Goal: Information Seeking & Learning: Learn about a topic

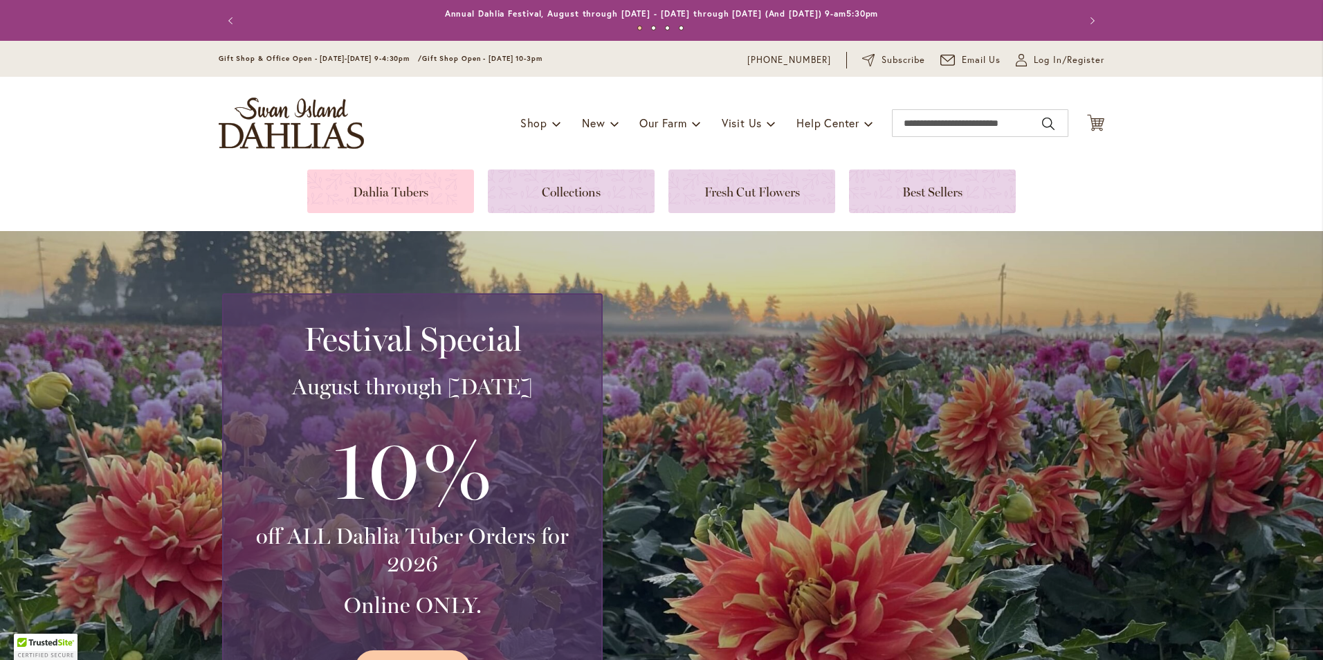
click at [406, 190] on link at bounding box center [390, 192] width 167 height 44
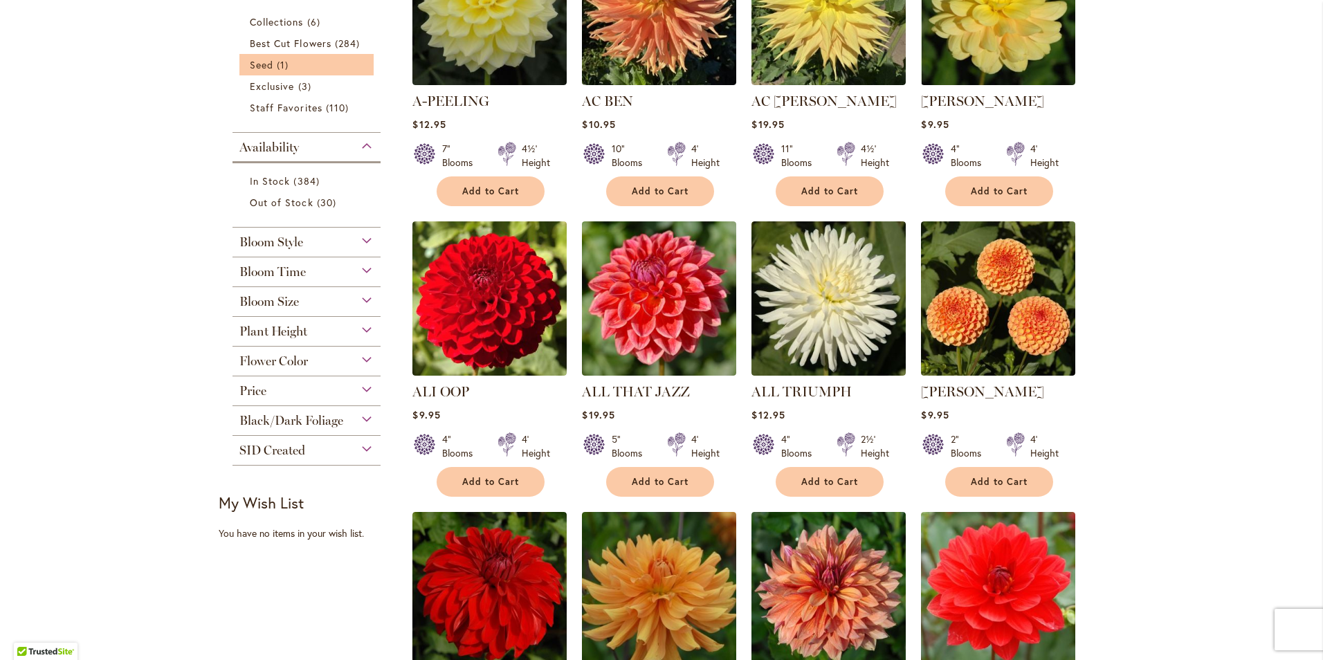
scroll to position [415, 0]
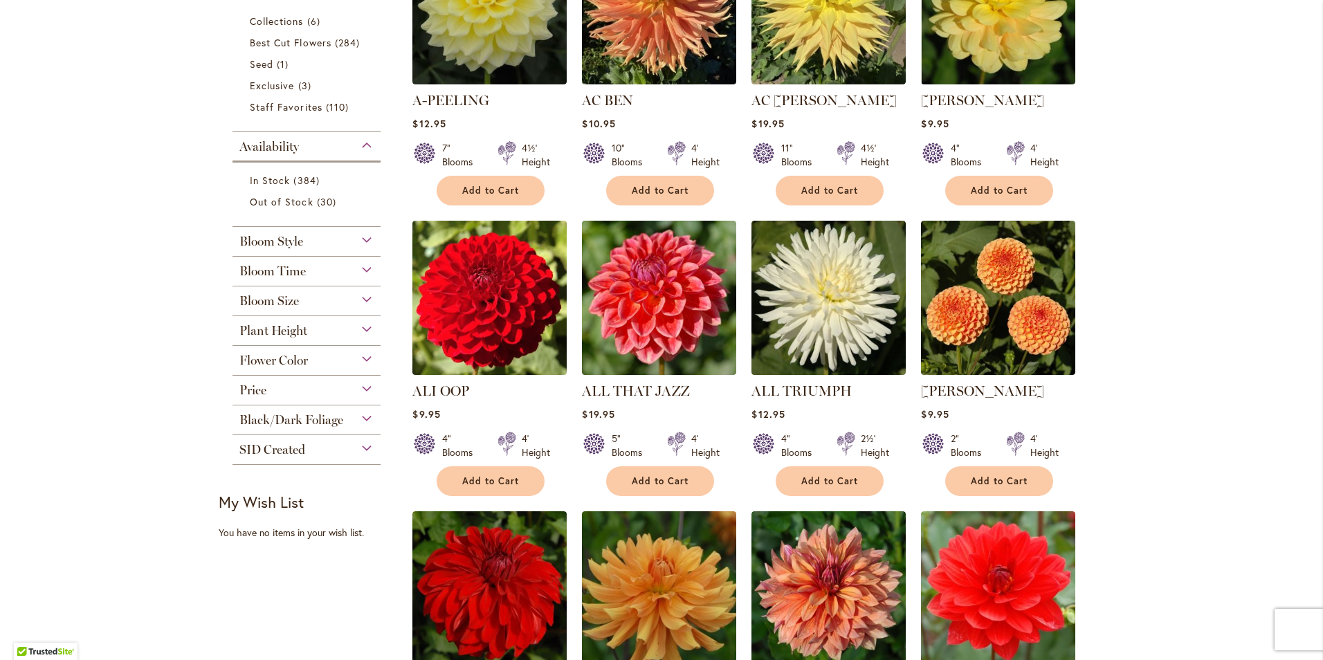
click at [318, 245] on div "Bloom Style" at bounding box center [306, 238] width 148 height 22
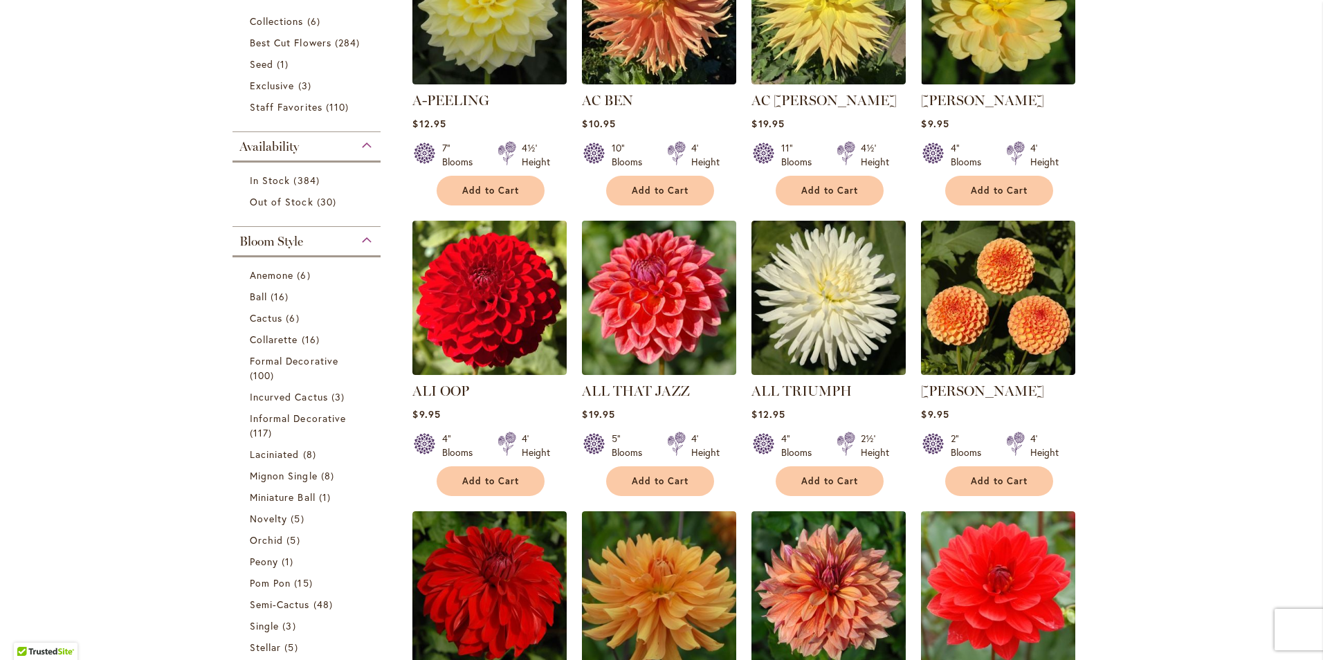
scroll to position [641, 0]
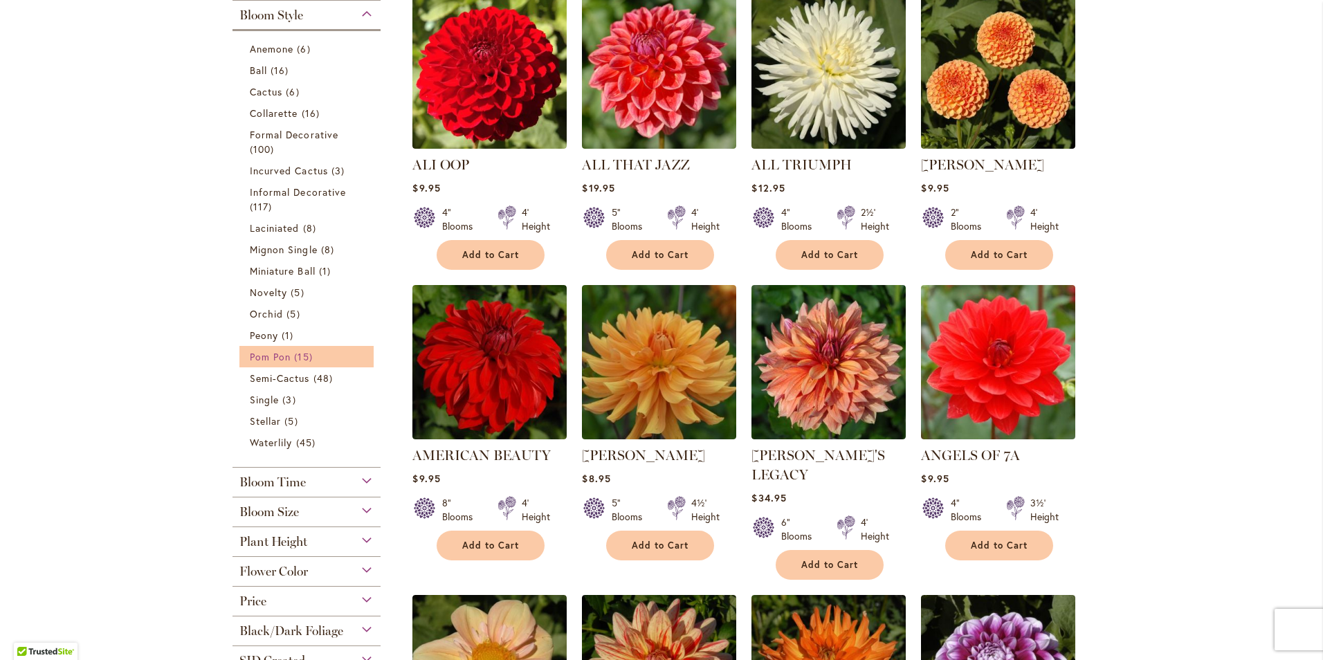
click at [277, 357] on span "Pom Pon" at bounding box center [270, 356] width 41 height 13
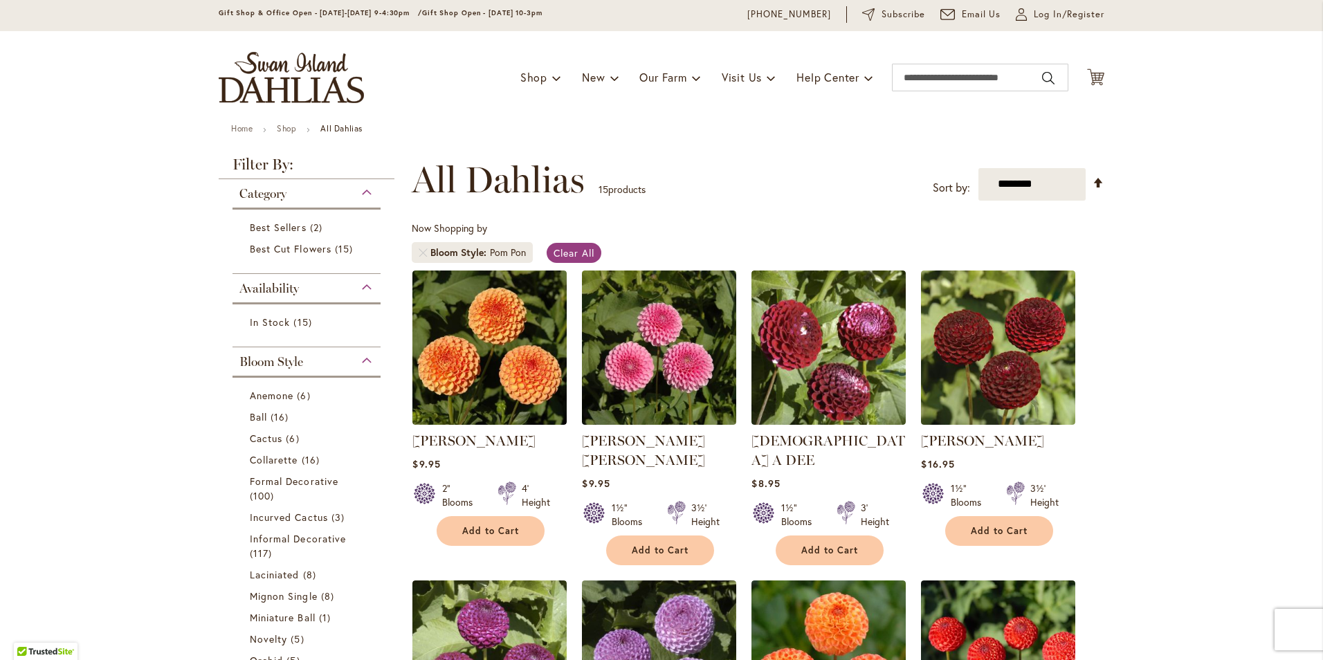
scroll to position [69, 0]
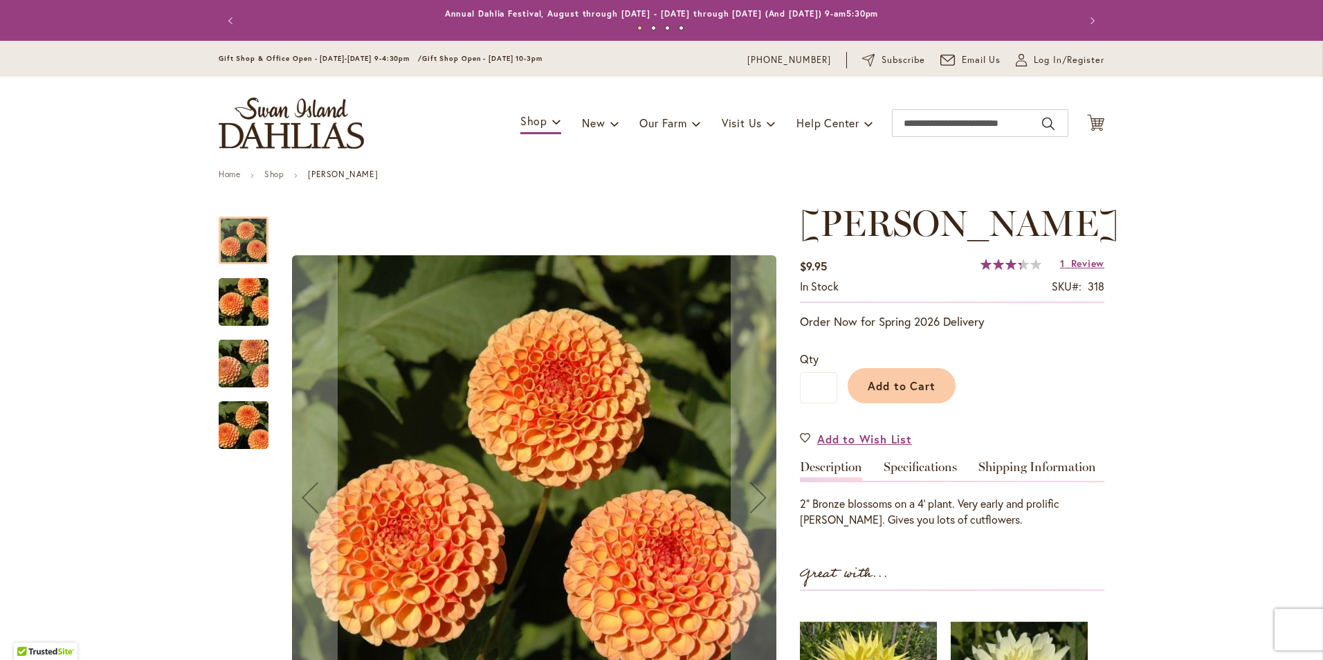
click at [215, 308] on img "AMBER QUEEN" at bounding box center [244, 302] width 100 height 66
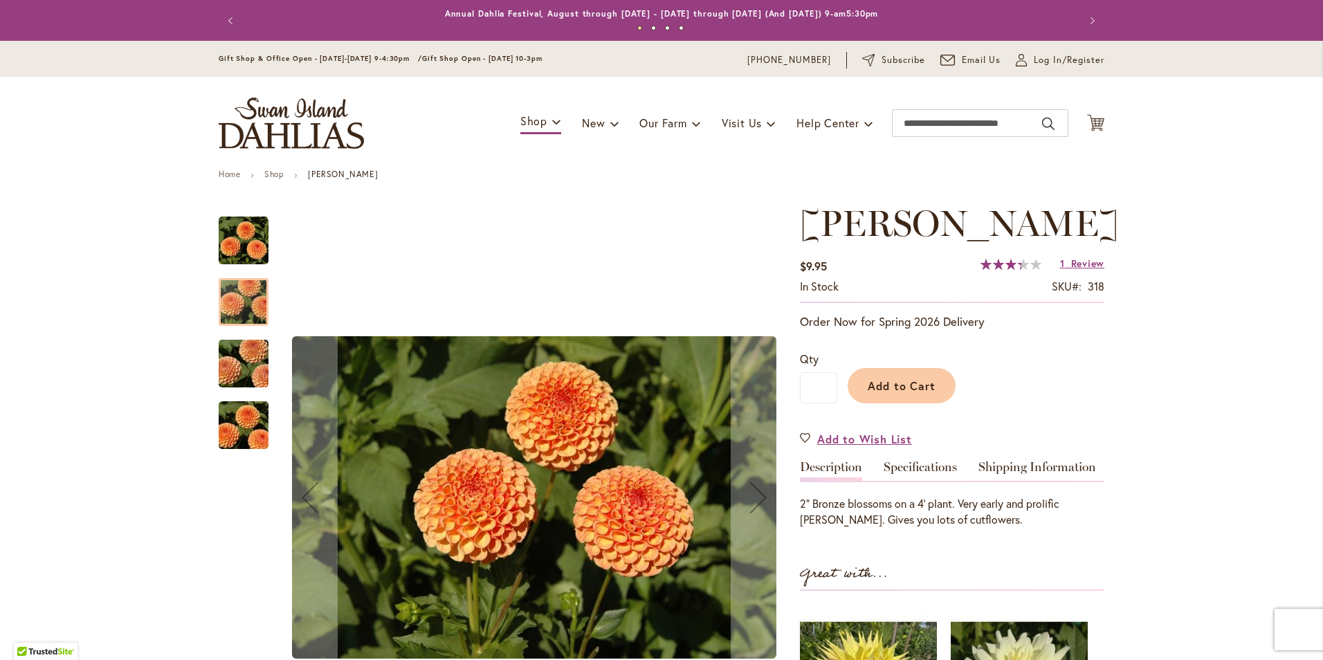
click at [252, 376] on img "AMBER QUEEN" at bounding box center [244, 364] width 100 height 66
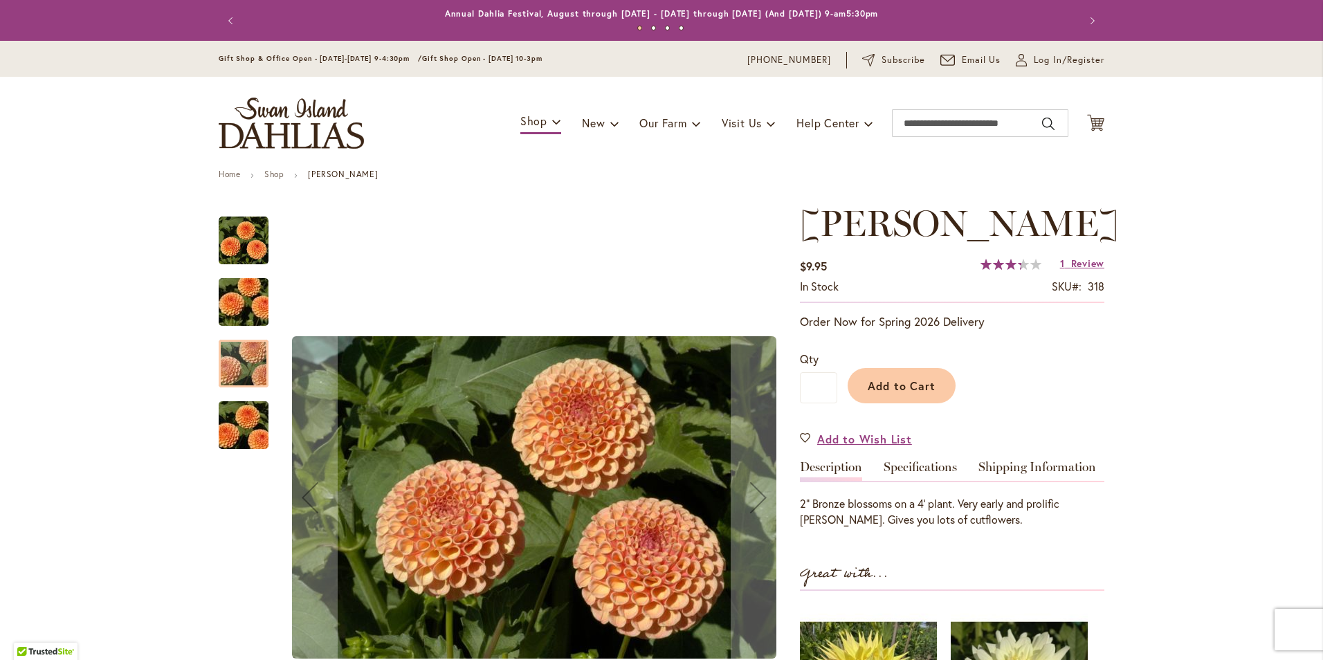
click at [255, 432] on img "AMBER QUEEN" at bounding box center [244, 425] width 100 height 66
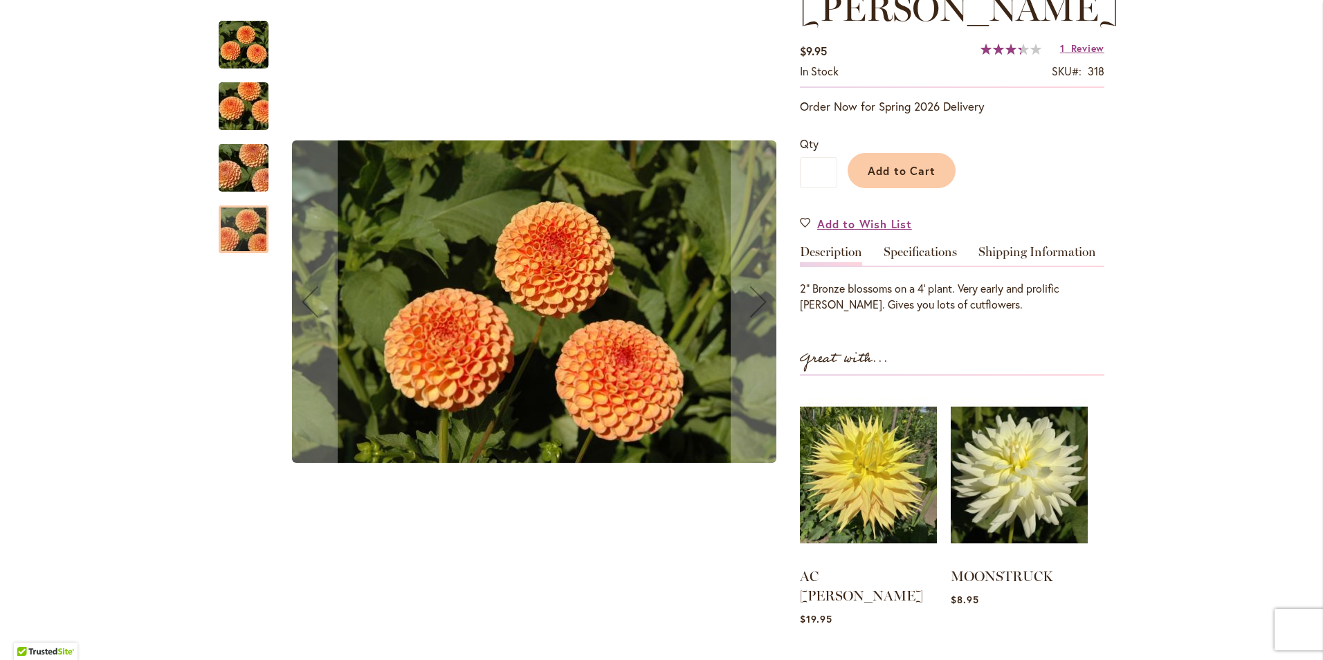
scroll to position [69, 0]
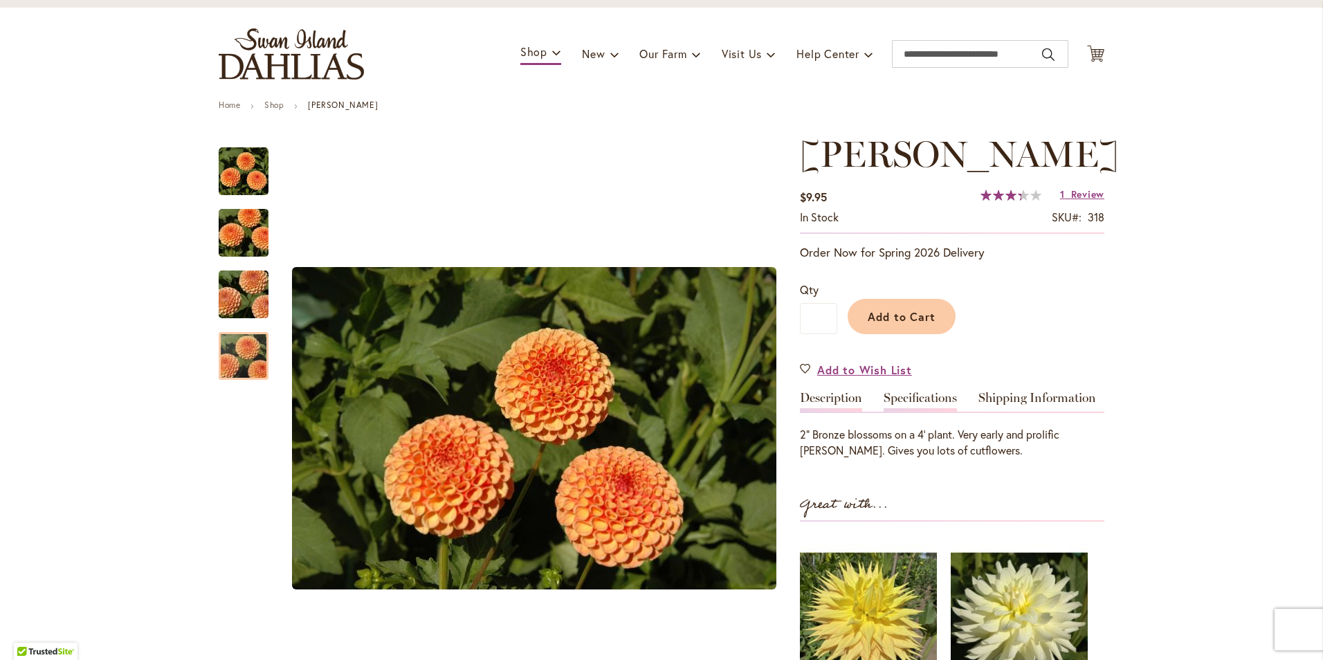
click at [911, 395] on link "Specifications" at bounding box center [920, 402] width 73 height 20
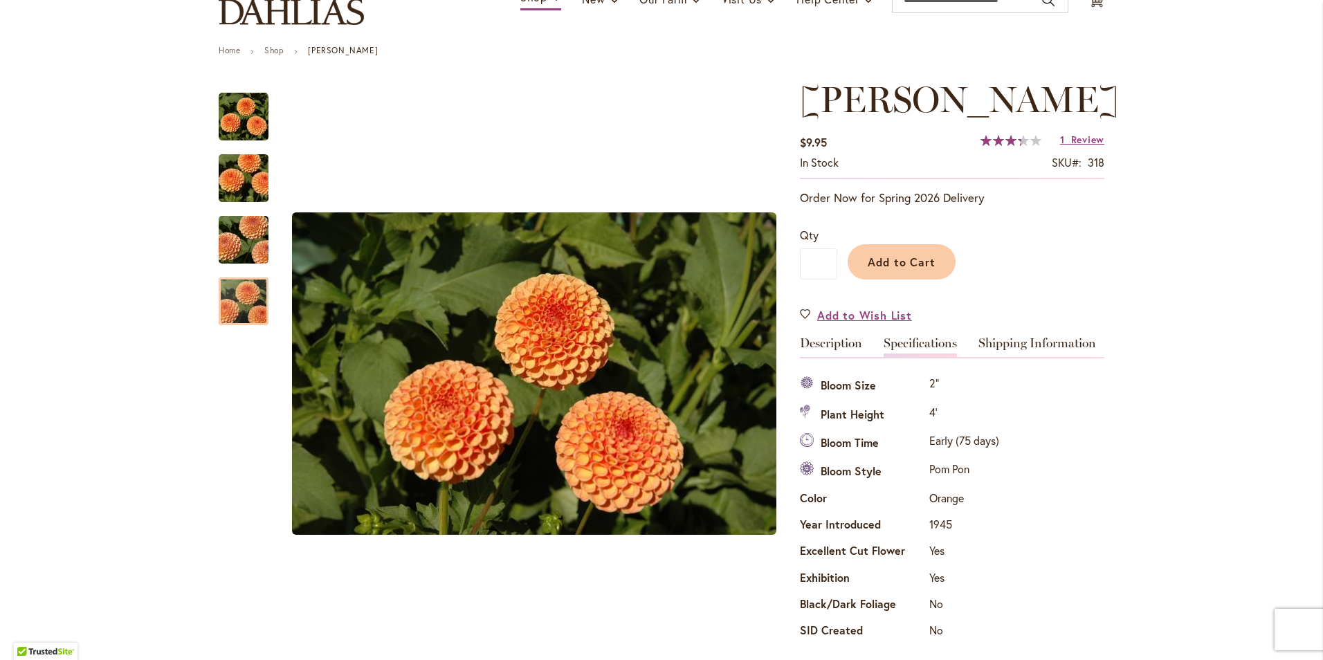
scroll to position [114, 0]
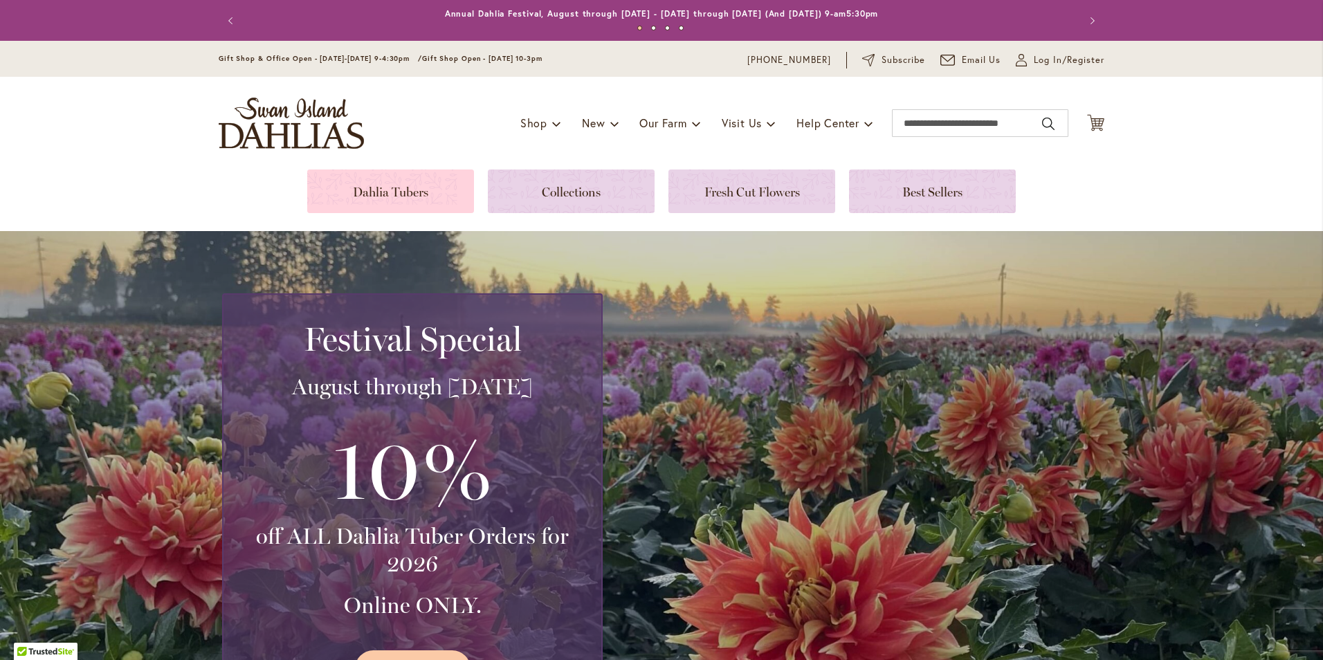
click at [398, 196] on link at bounding box center [390, 192] width 167 height 44
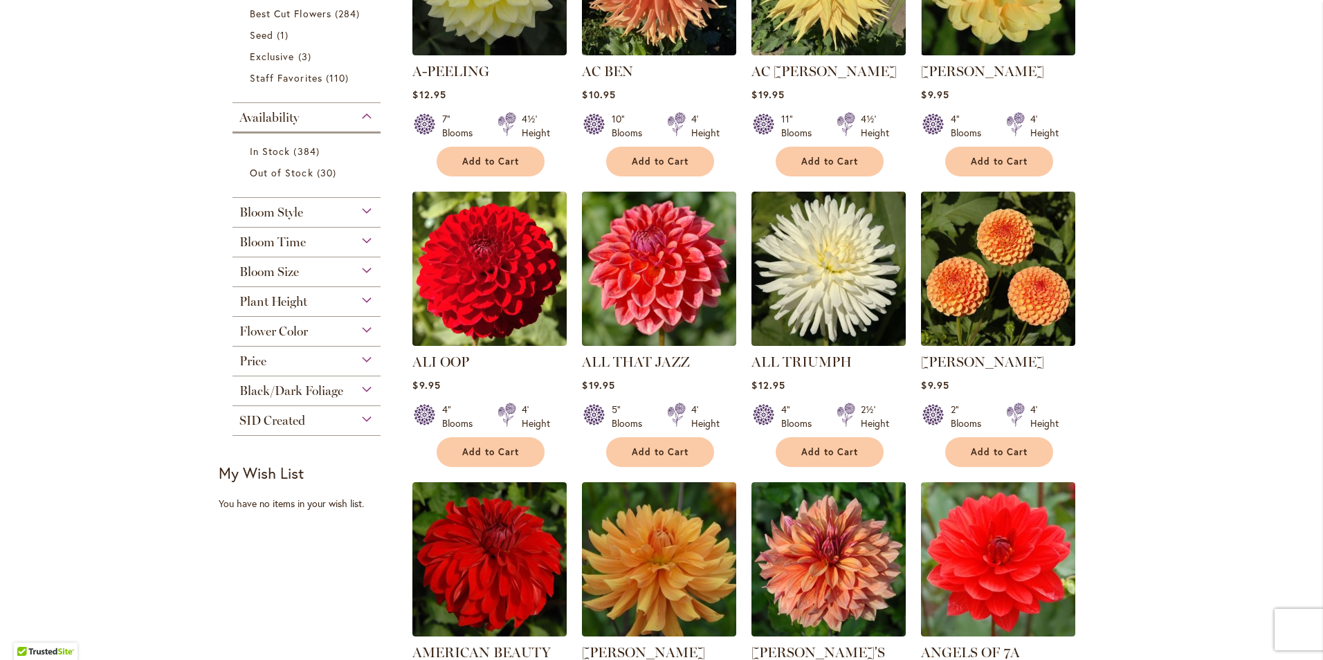
scroll to position [484, 0]
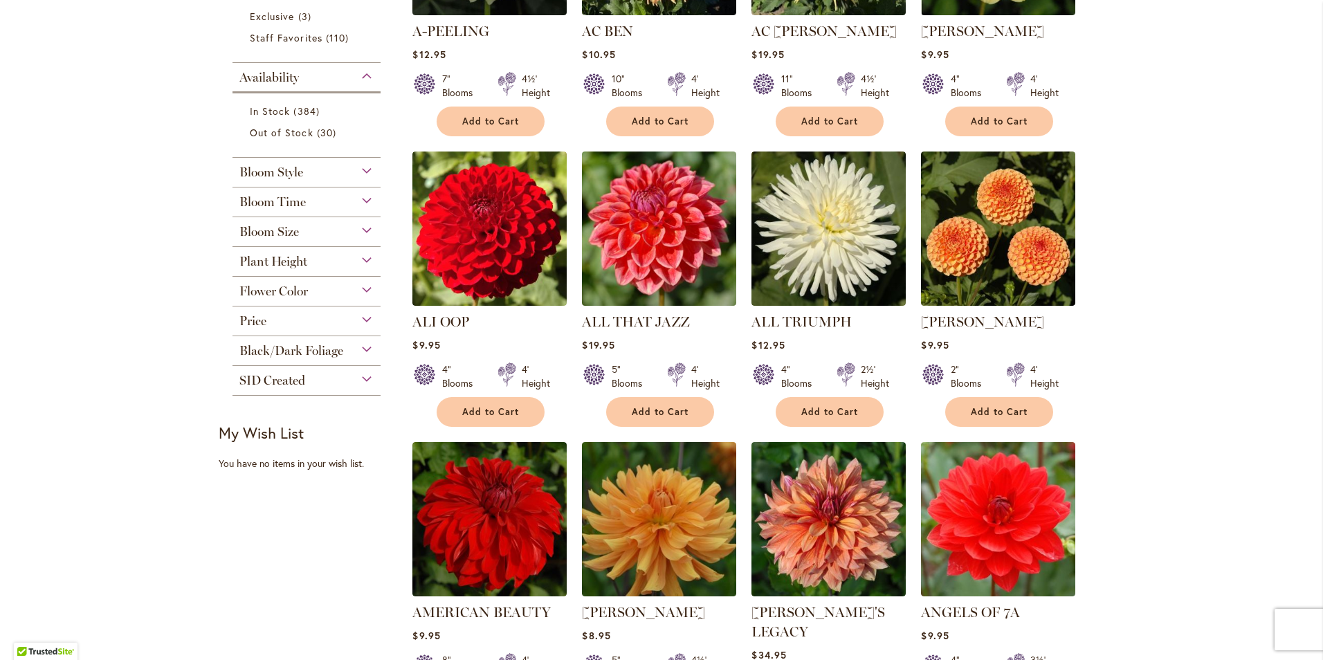
click at [301, 174] on div "Bloom Style" at bounding box center [306, 169] width 148 height 22
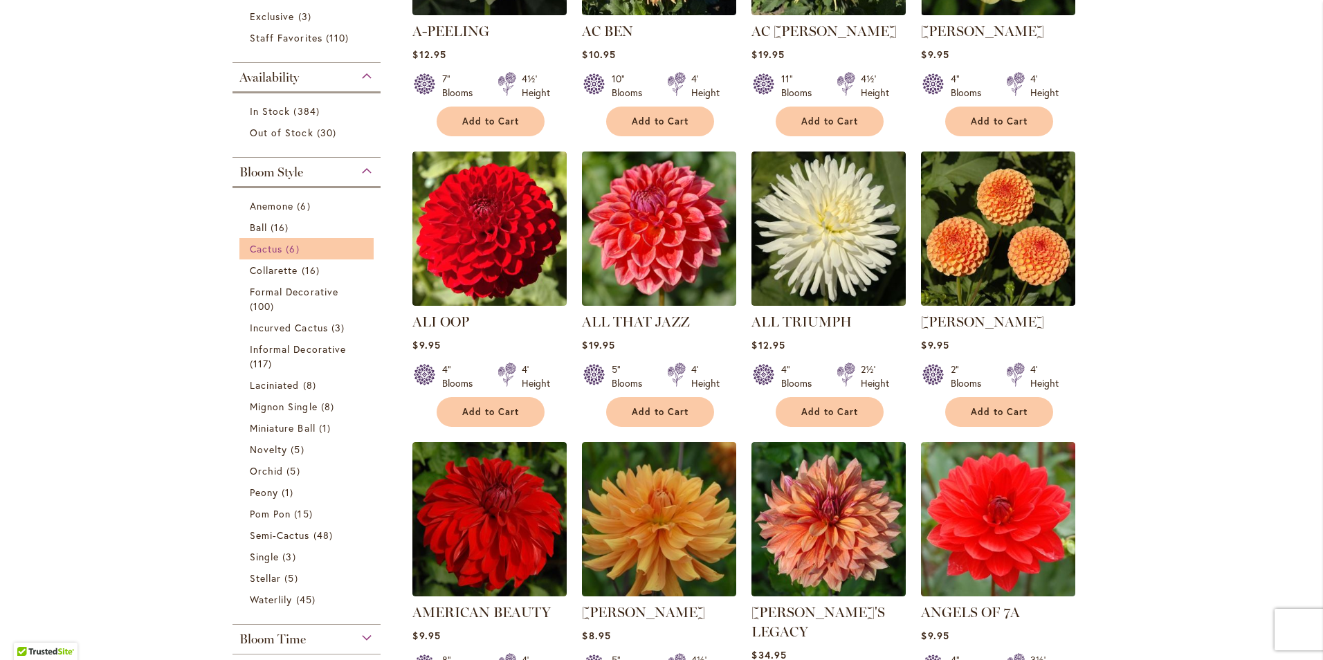
click at [295, 245] on span "6 items" at bounding box center [294, 248] width 17 height 15
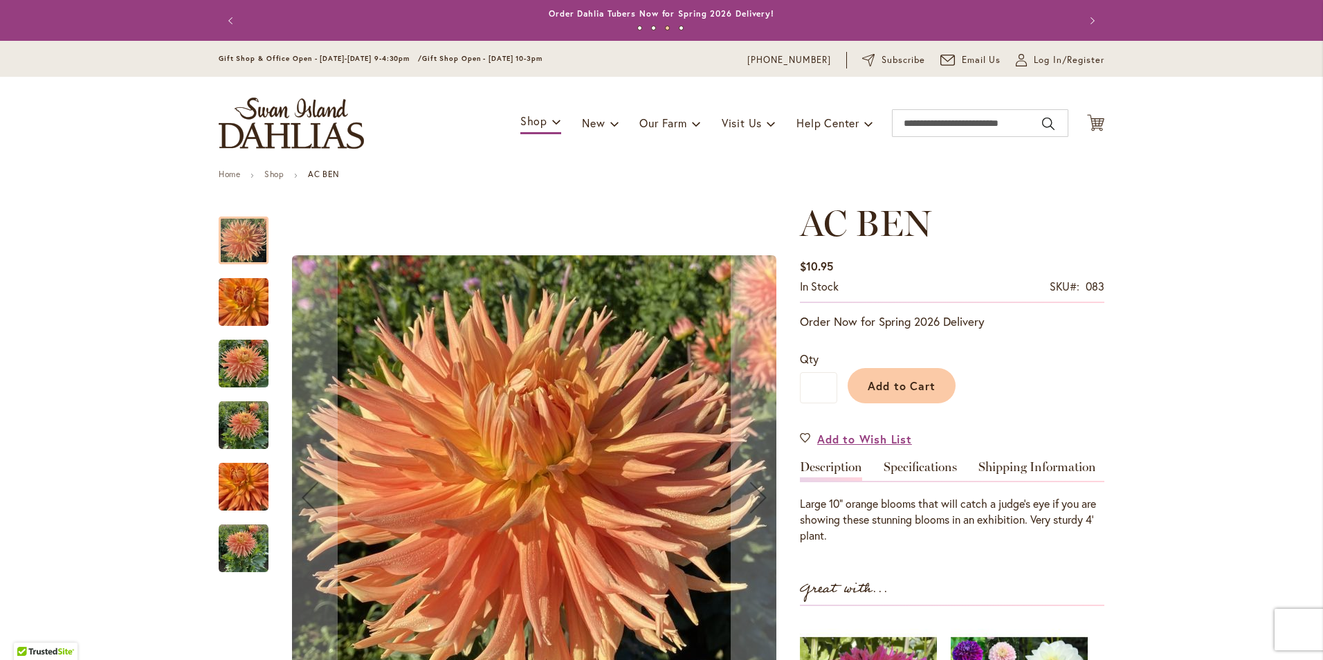
click at [259, 304] on img "AC BEN" at bounding box center [244, 302] width 50 height 66
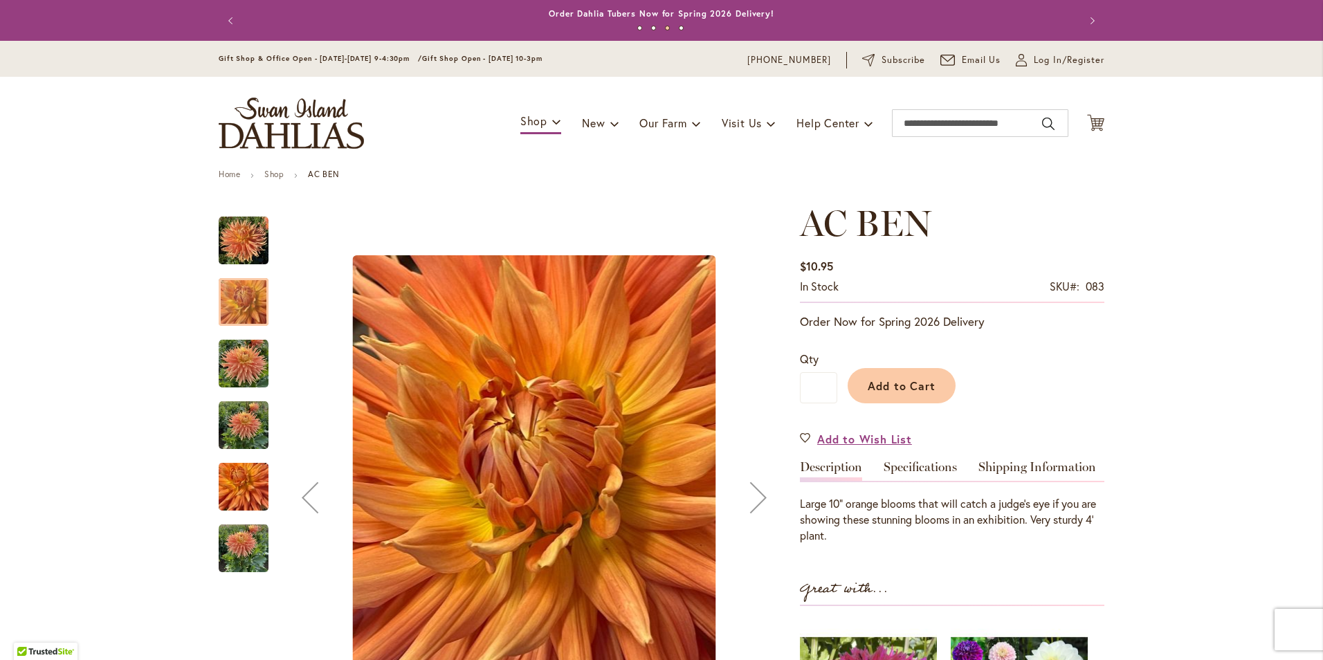
click at [232, 343] on img "AC BEN" at bounding box center [244, 364] width 50 height 50
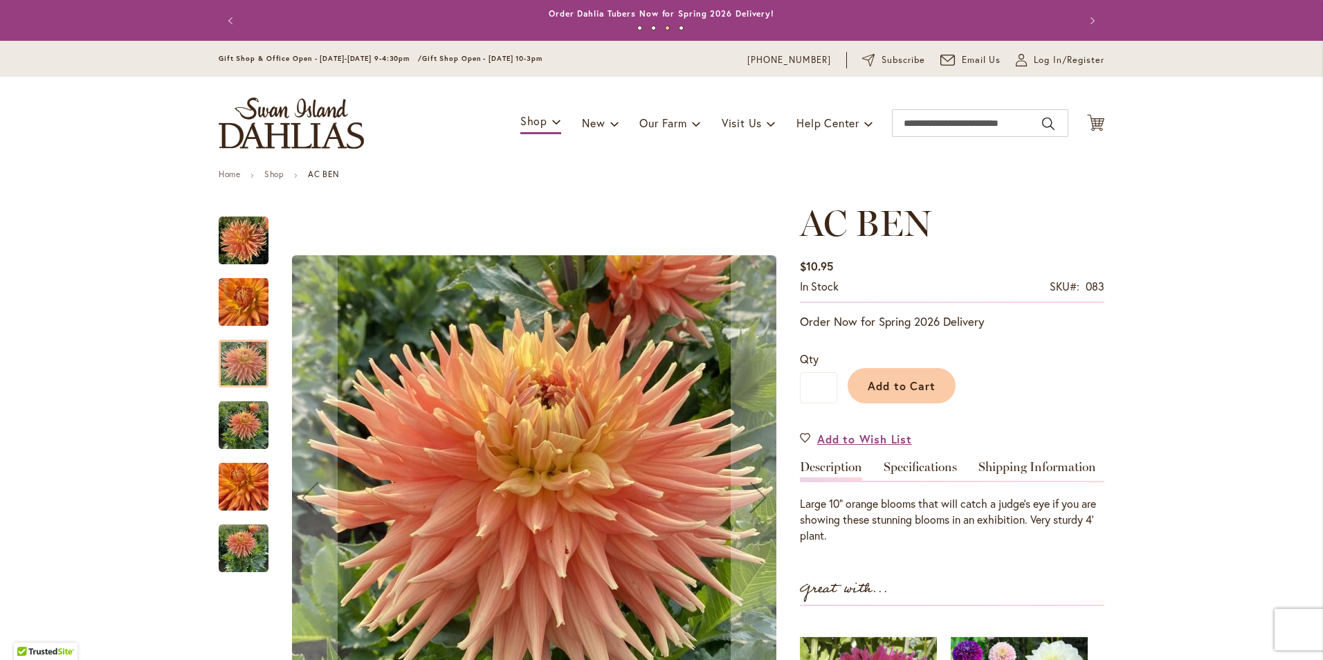
click at [241, 425] on img "AC BEN" at bounding box center [244, 426] width 50 height 50
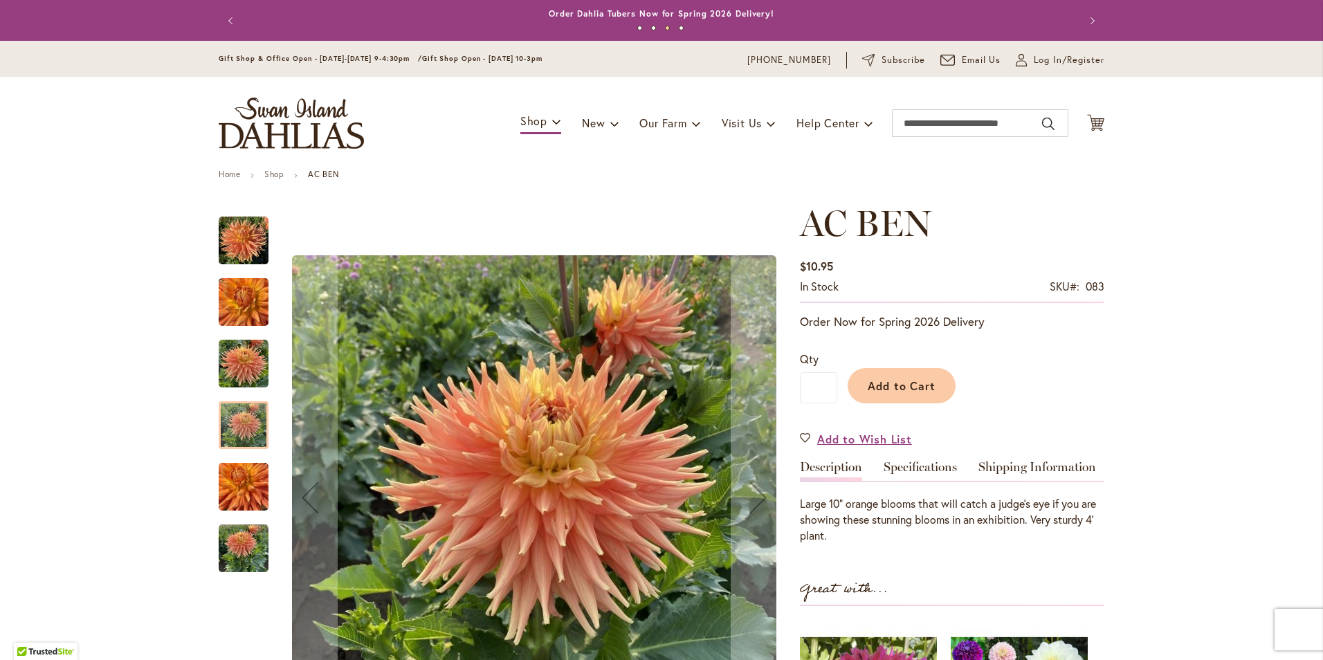
click at [237, 493] on img "AC BEN" at bounding box center [244, 487] width 50 height 66
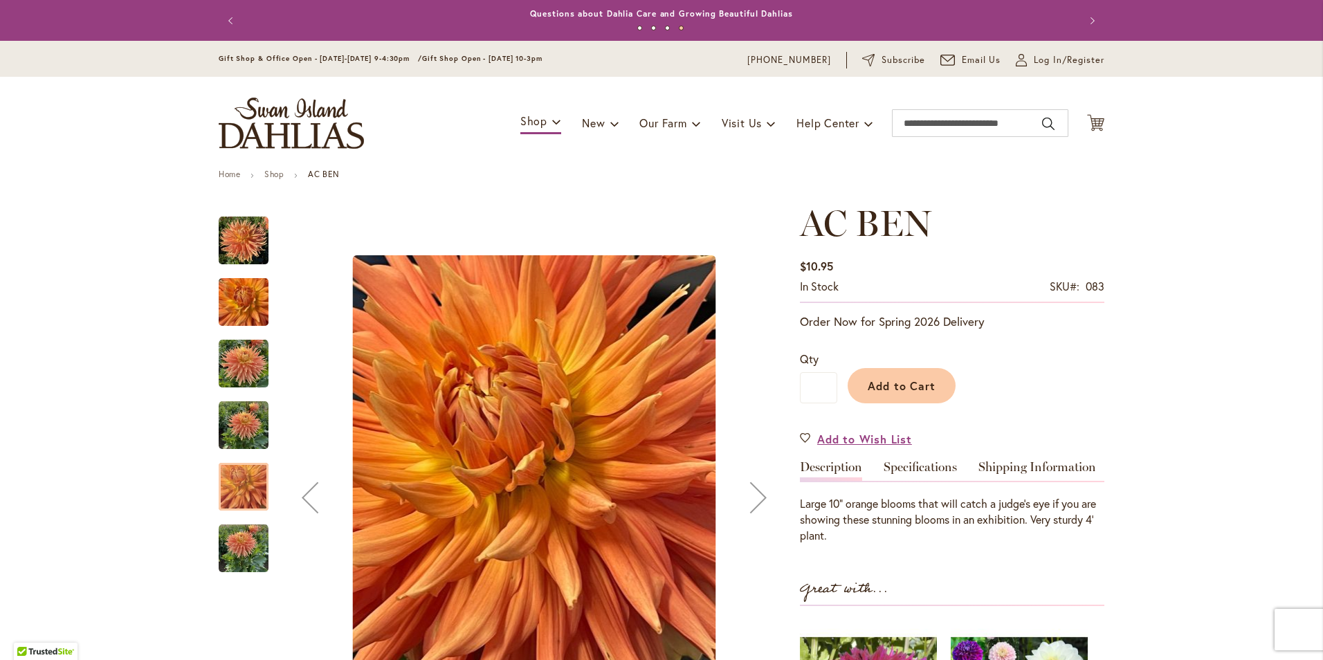
click at [256, 542] on img "AC BEN" at bounding box center [244, 549] width 50 height 50
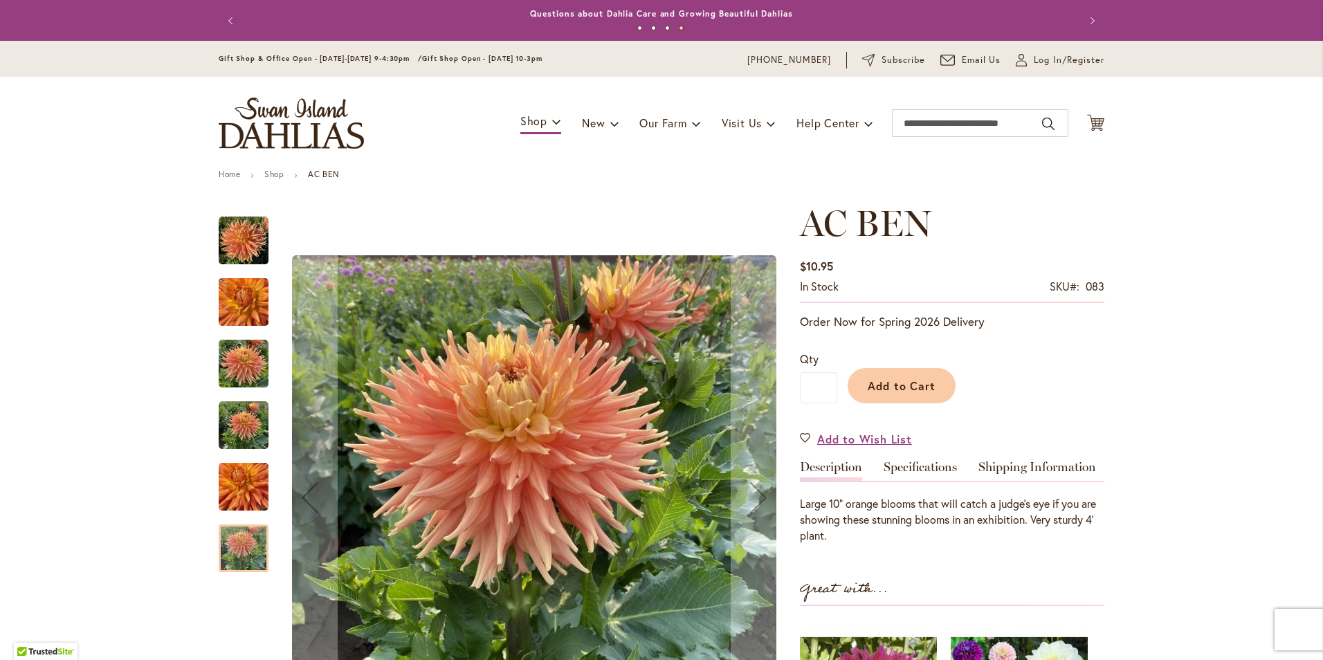
click at [231, 239] on img "AC BEN" at bounding box center [244, 241] width 50 height 50
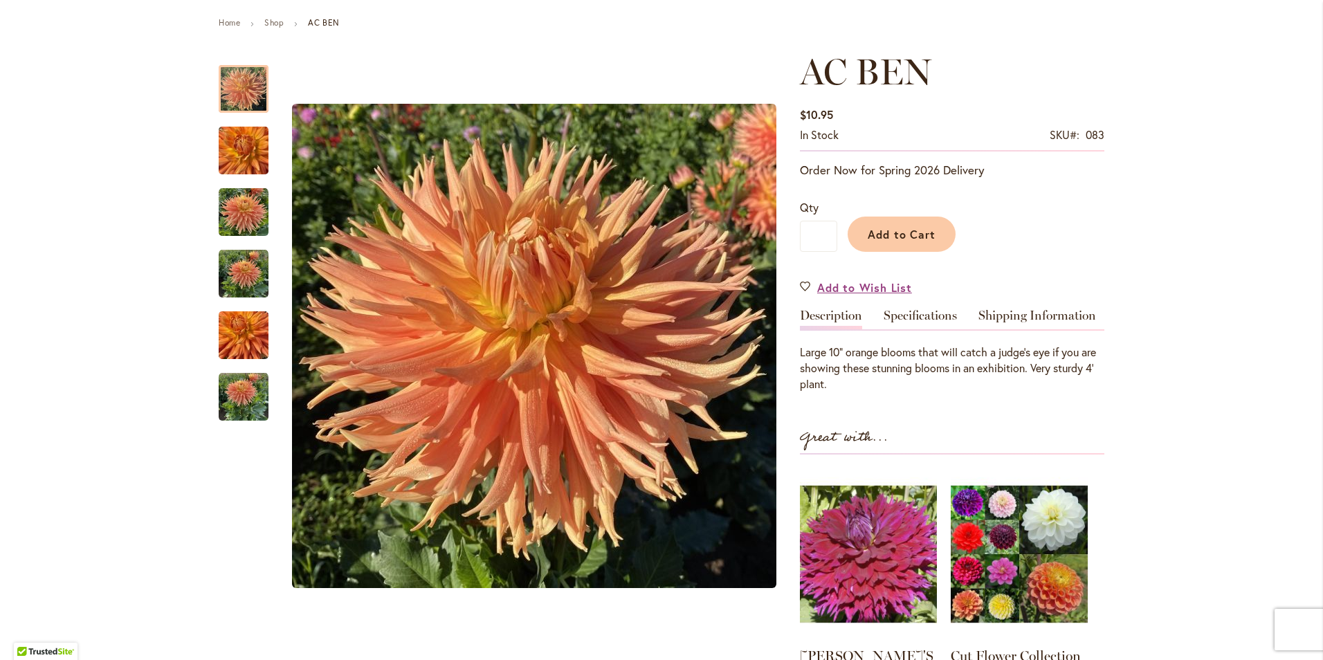
scroll to position [208, 0]
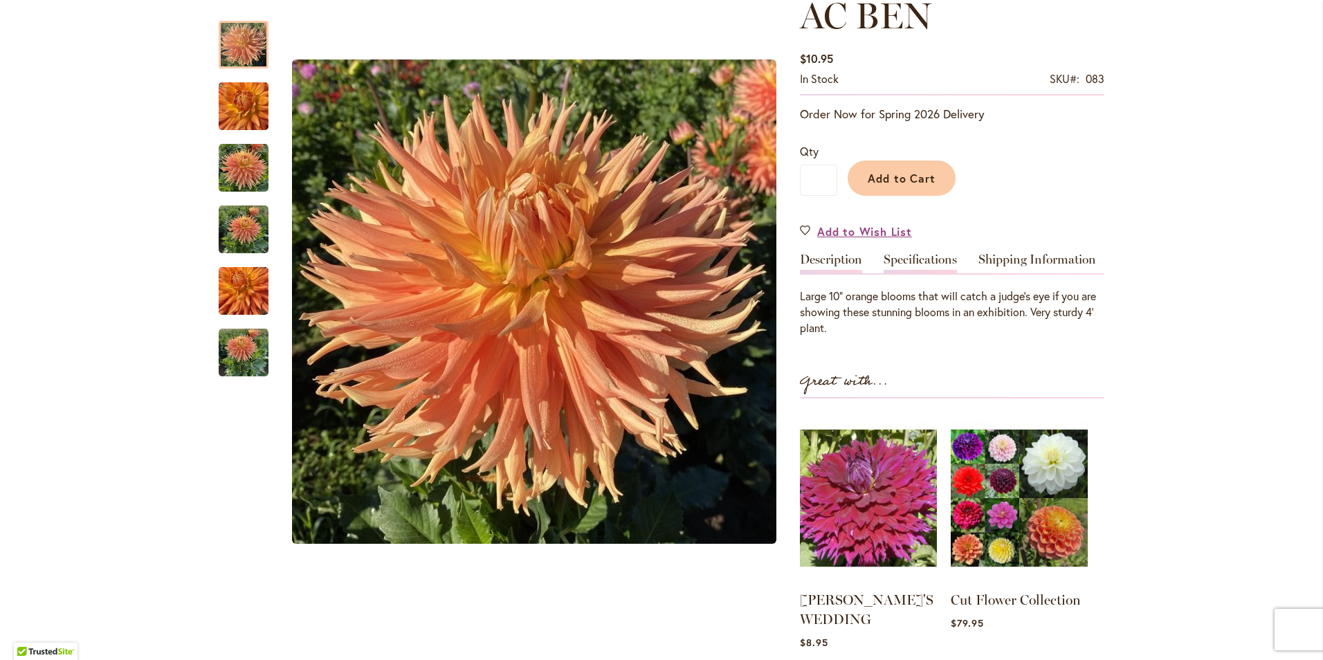
click at [927, 259] on link "Specifications" at bounding box center [920, 263] width 73 height 20
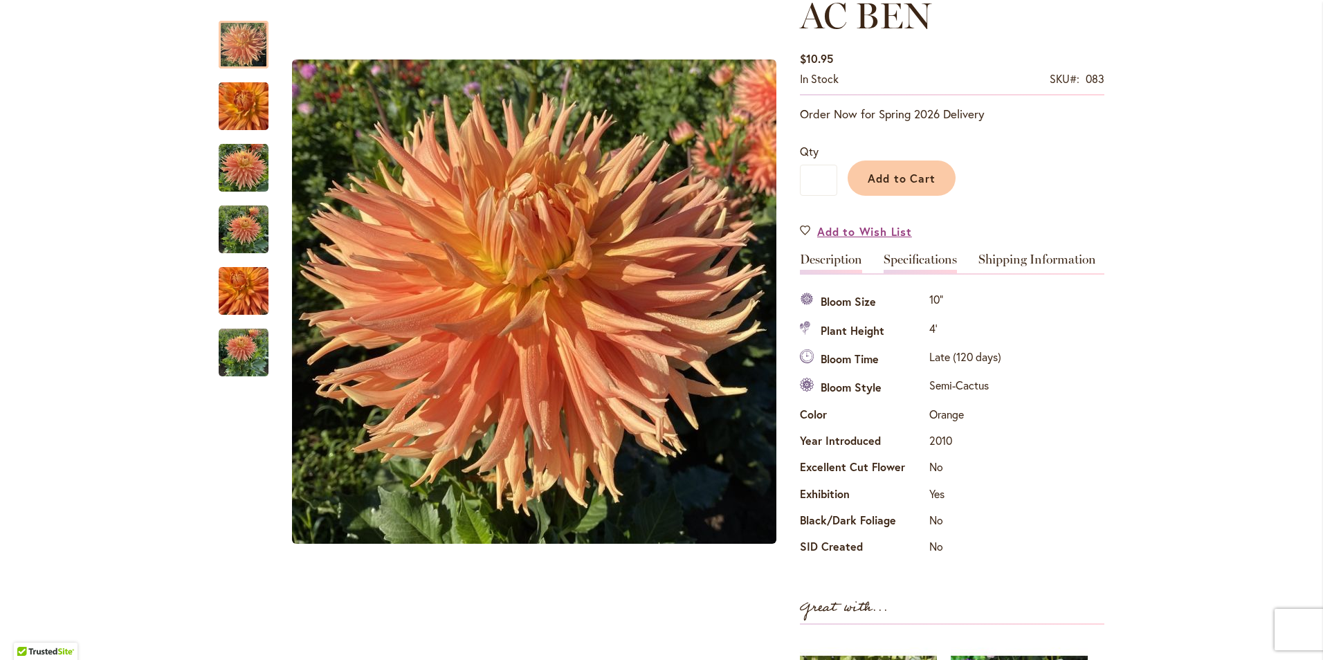
click at [833, 259] on link "Description" at bounding box center [831, 263] width 62 height 20
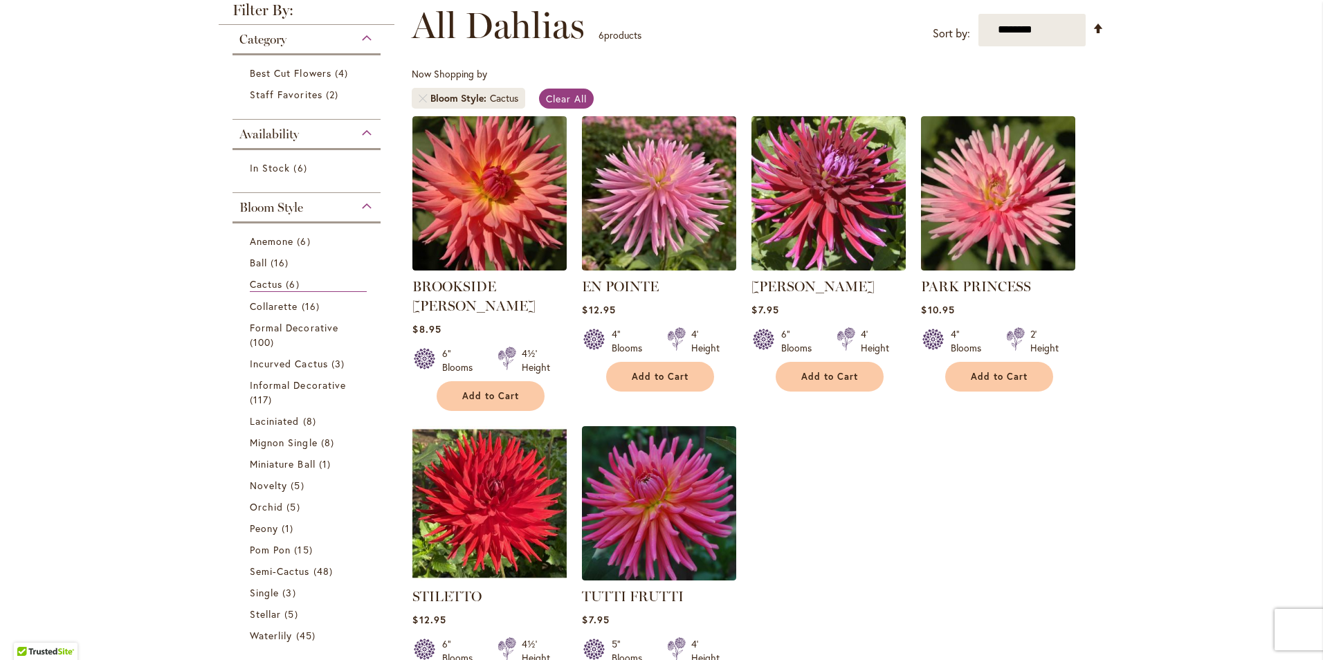
scroll to position [208, 0]
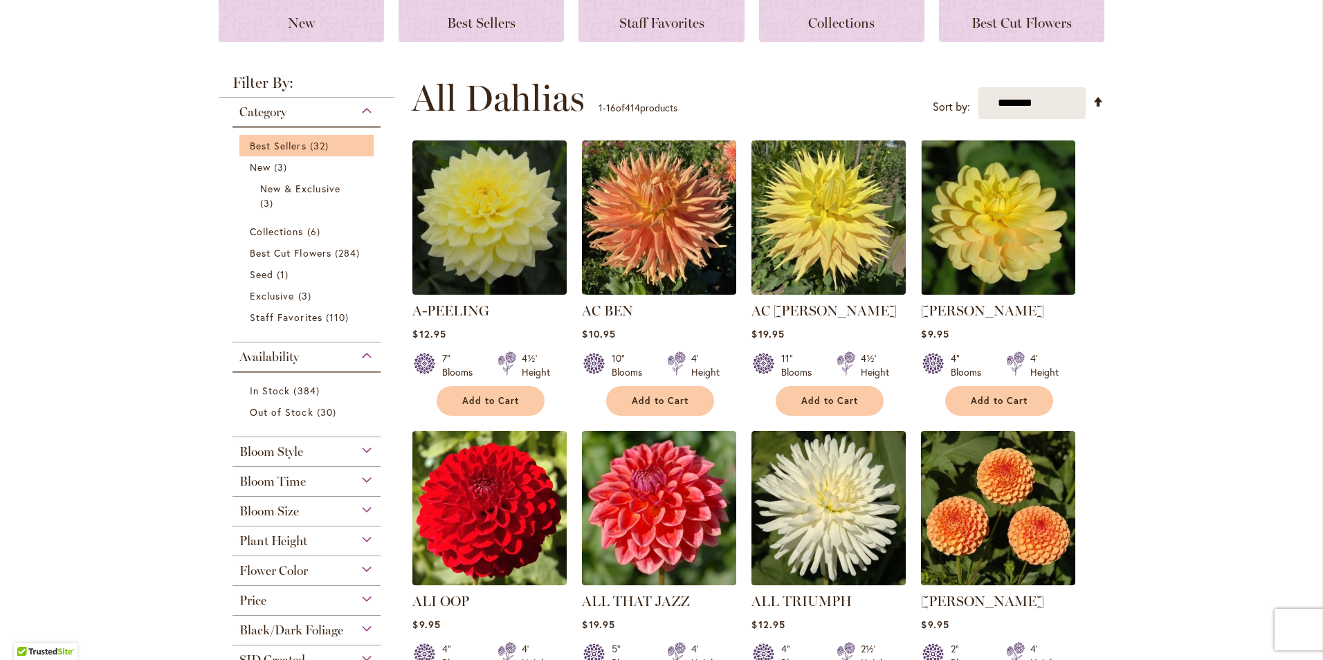
scroll to position [208, 0]
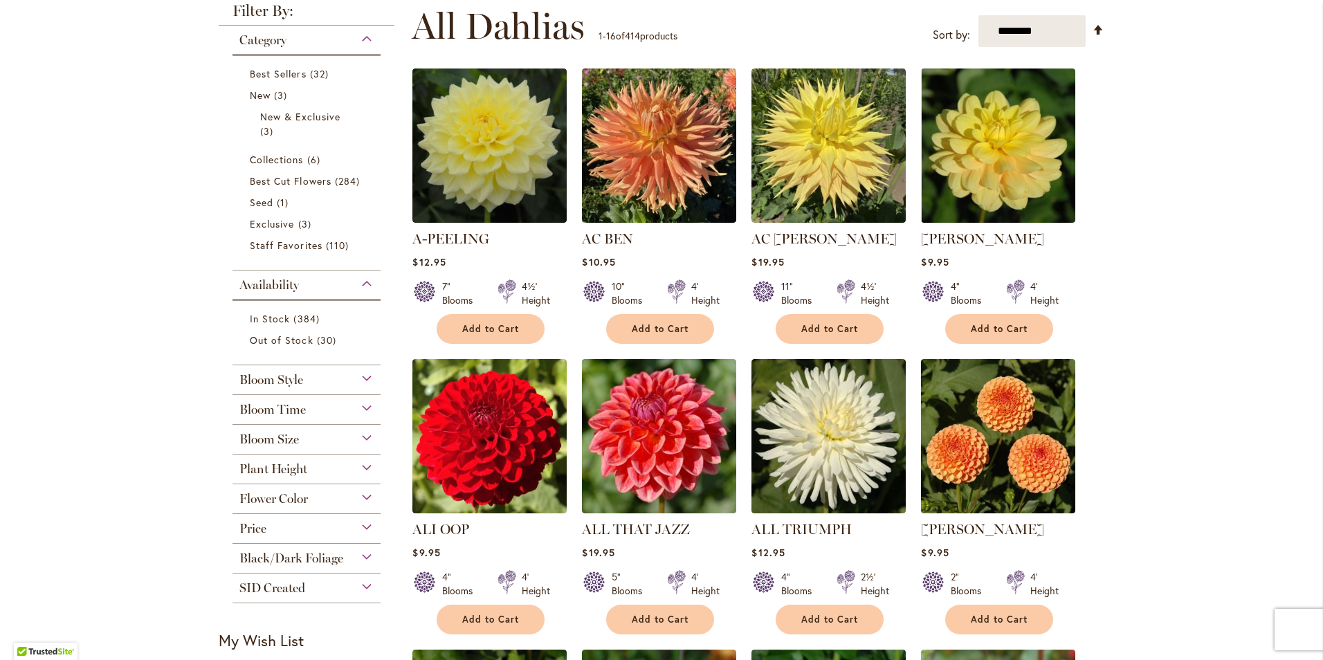
click at [294, 383] on span "Bloom Style" at bounding box center [271, 379] width 64 height 15
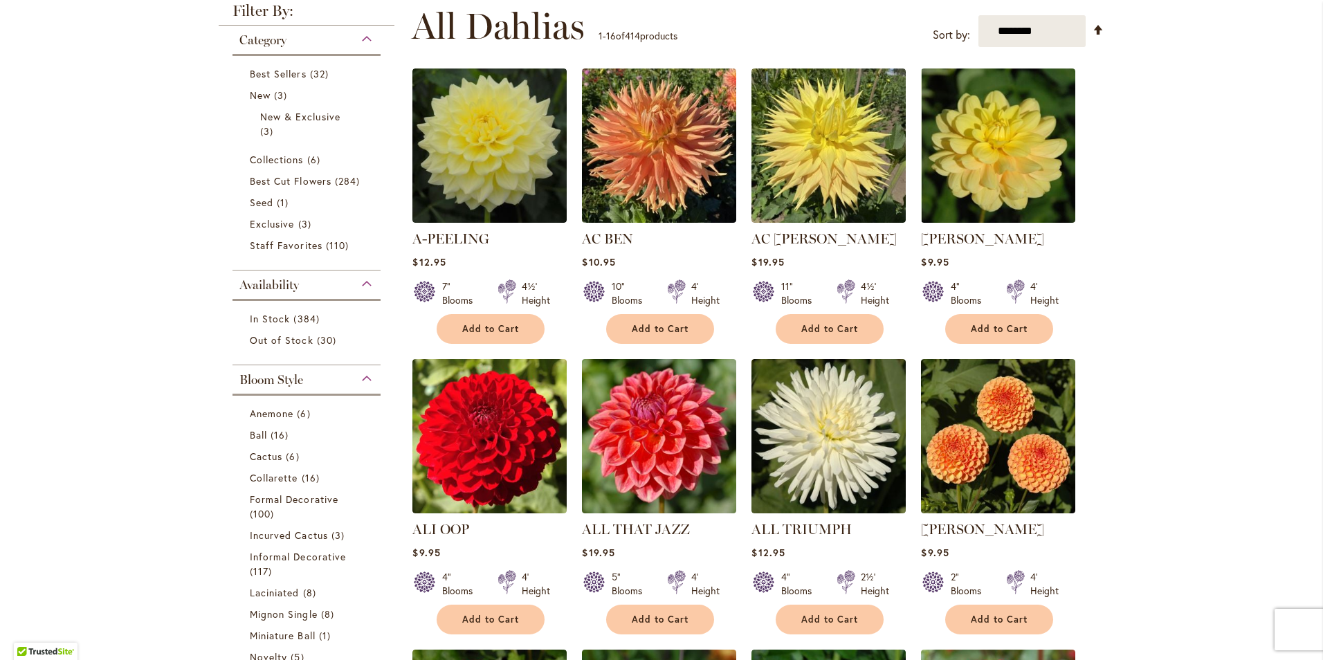
scroll to position [641, 0]
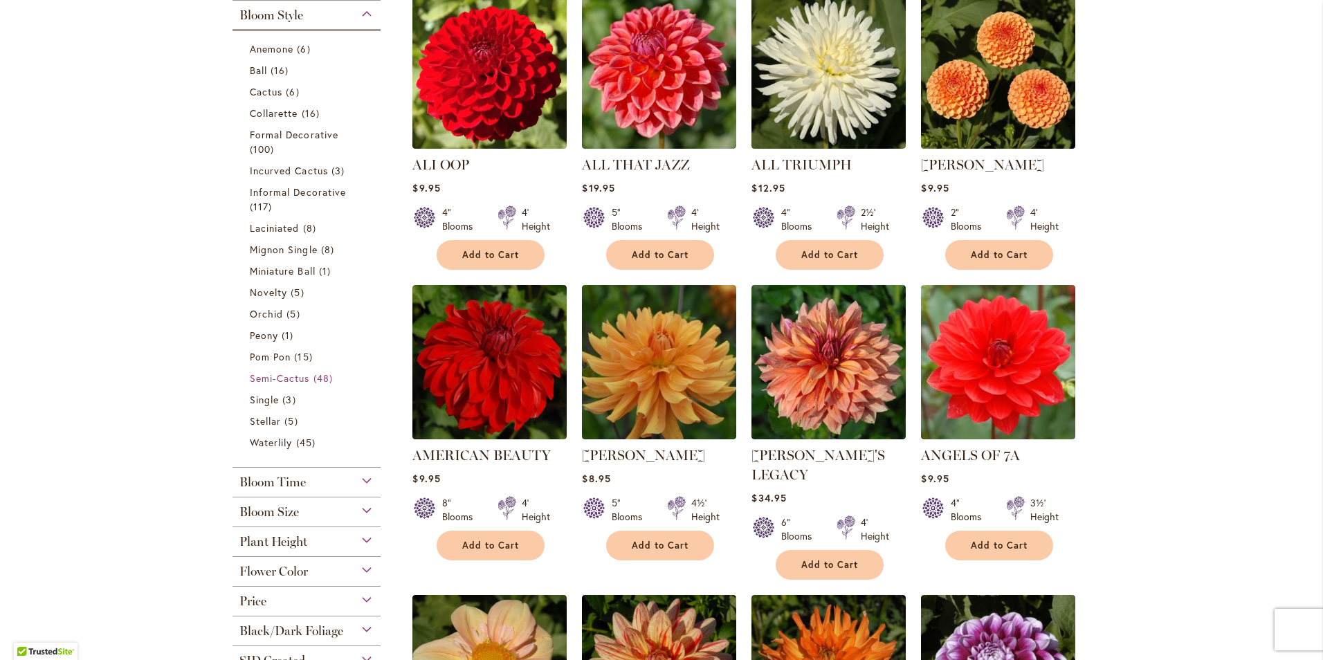
click at [294, 383] on span "Semi-Cactus" at bounding box center [280, 378] width 60 height 13
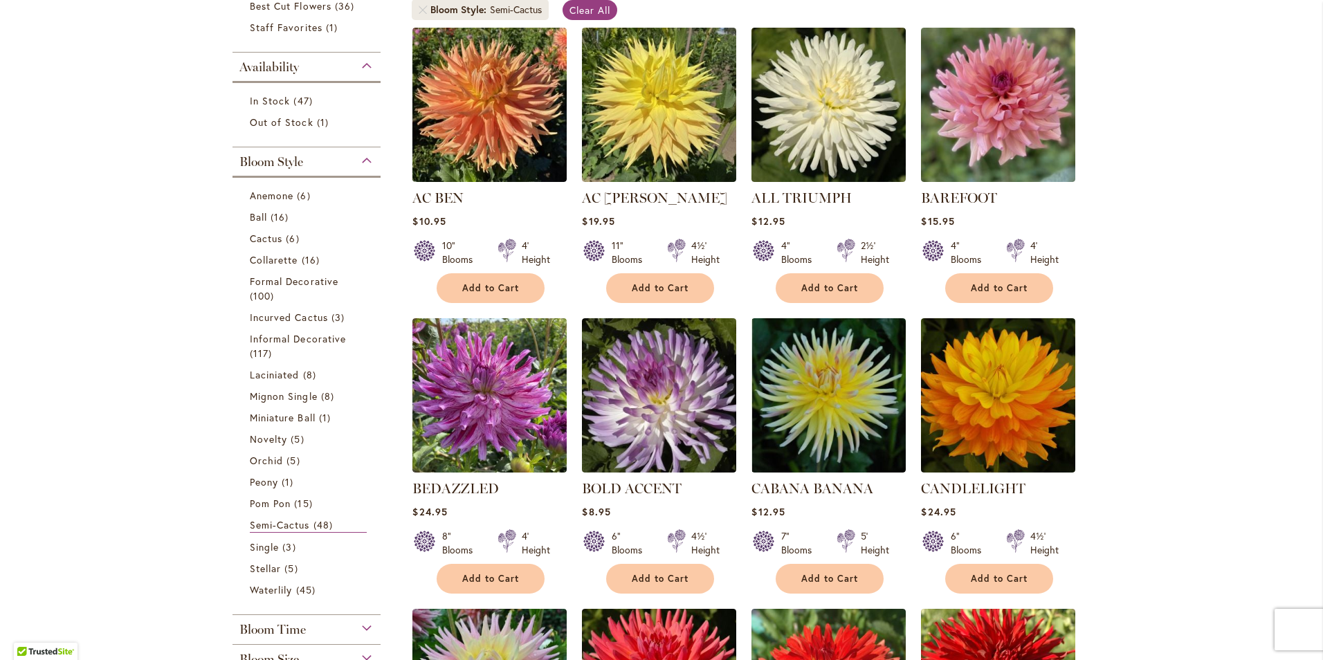
scroll to position [346, 0]
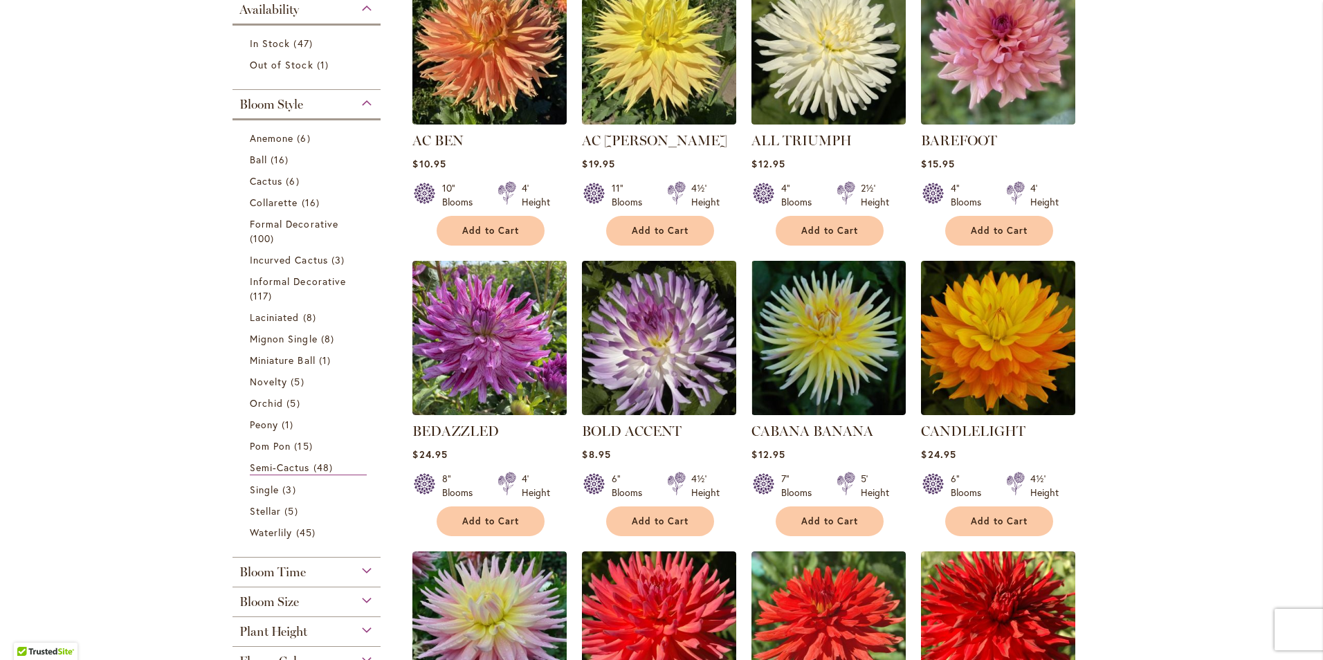
click at [263, 563] on div "Bloom Time" at bounding box center [306, 569] width 148 height 22
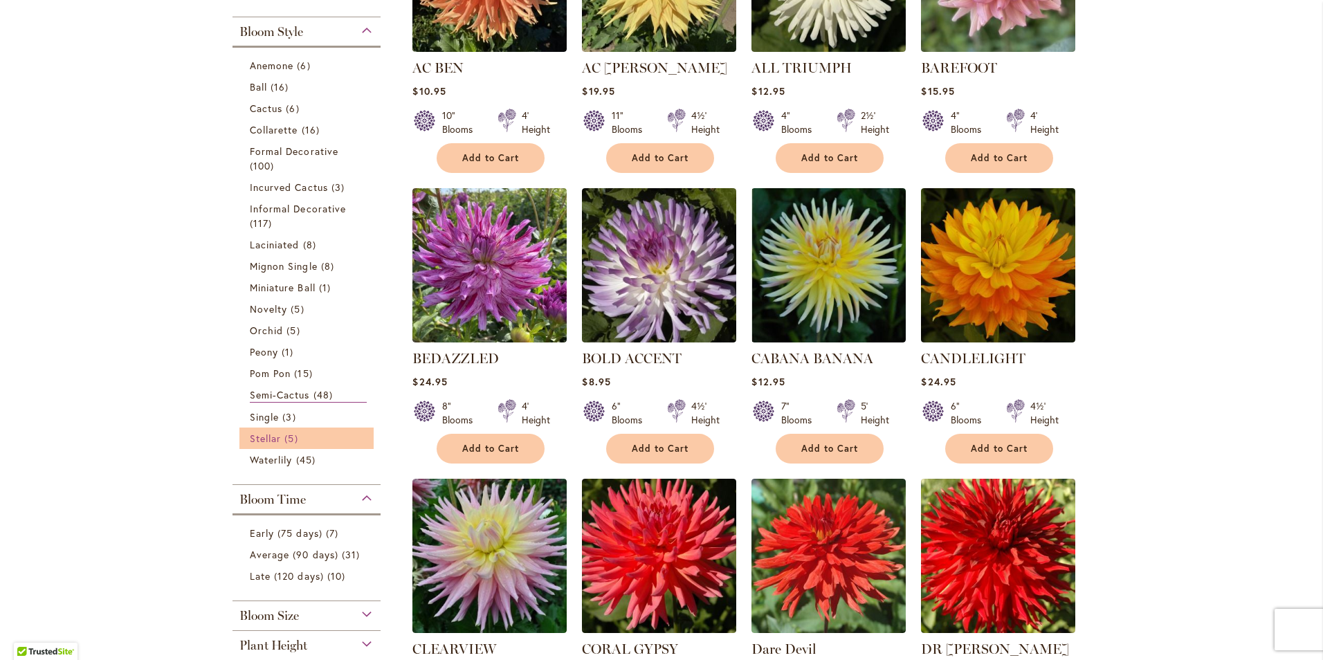
scroll to position [280, 0]
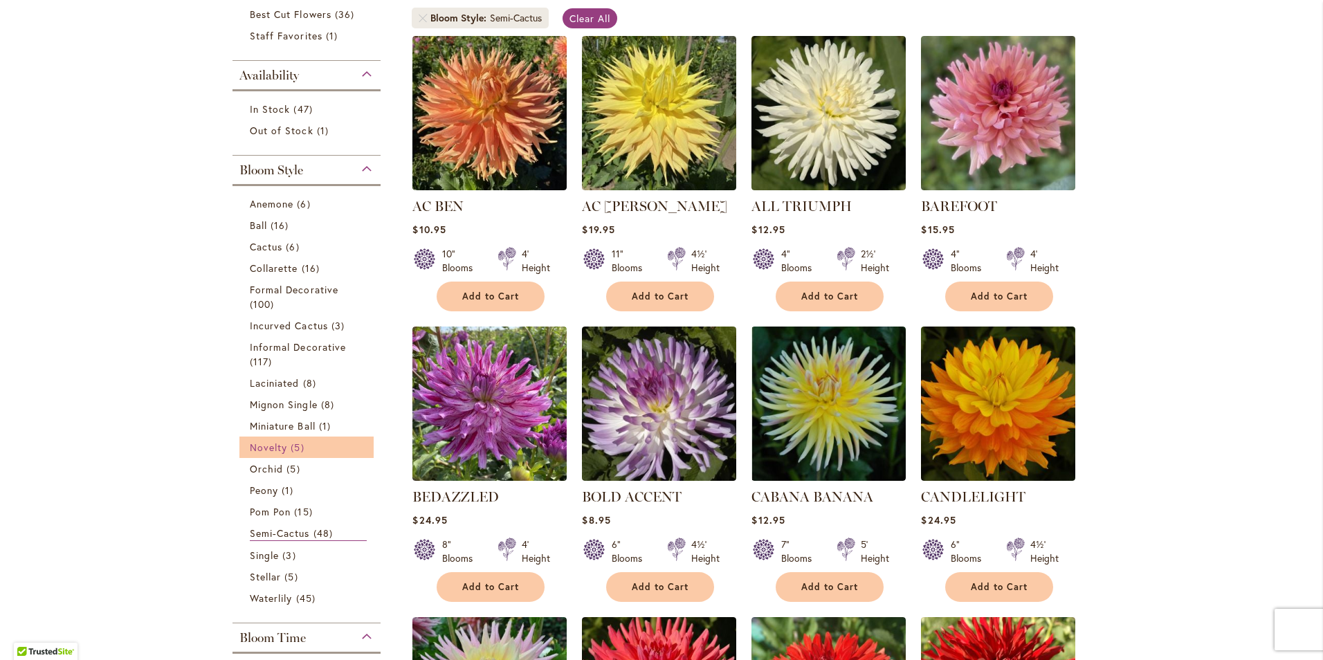
click at [312, 445] on link "Novelty 5 items" at bounding box center [308, 447] width 117 height 15
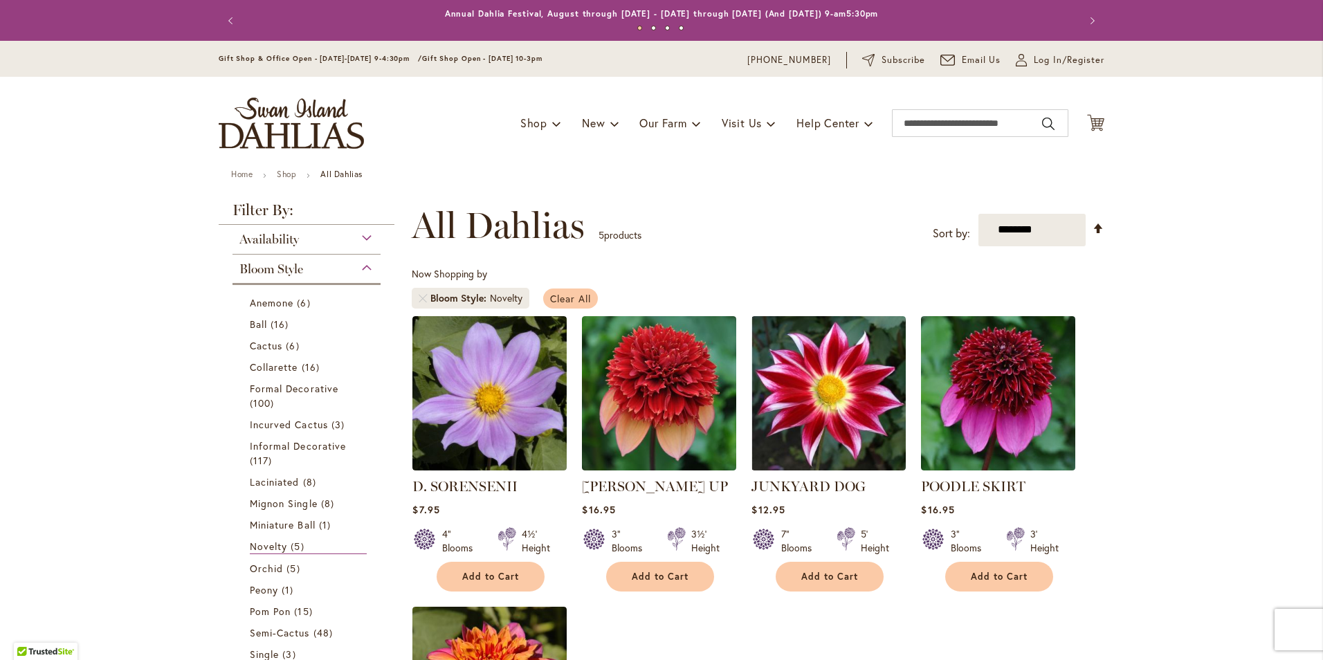
click at [563, 300] on span "Clear All" at bounding box center [570, 298] width 41 height 13
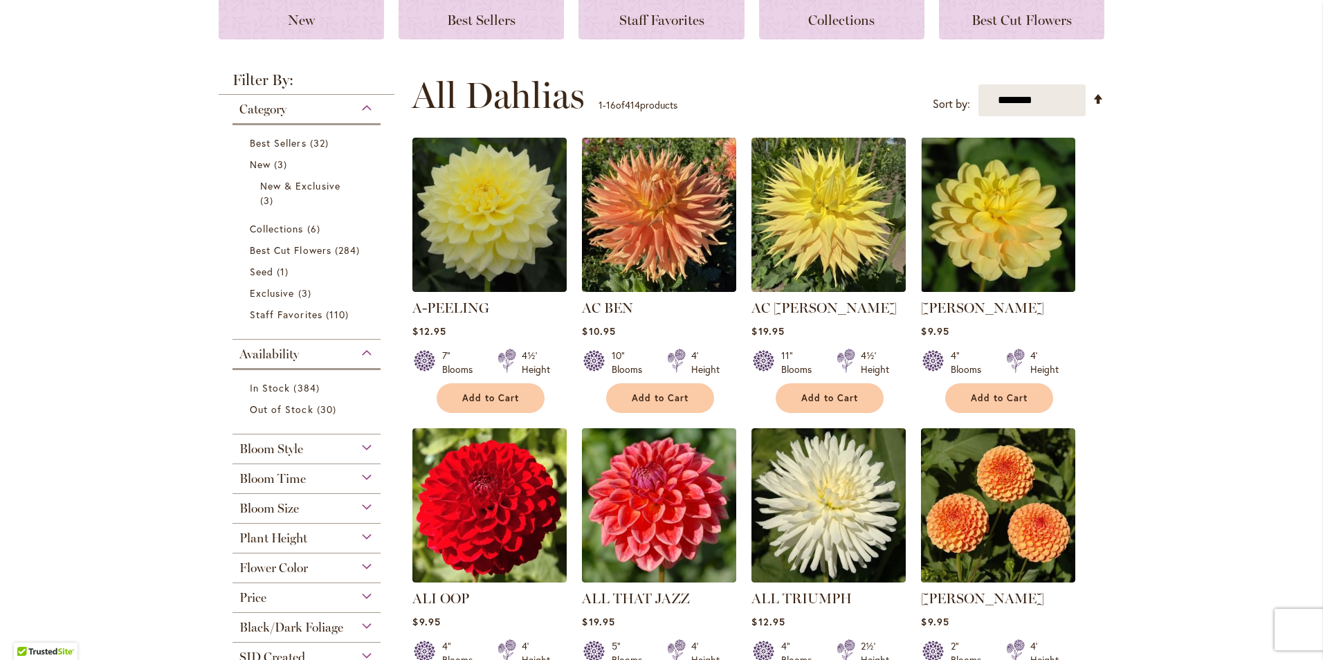
scroll to position [277, 0]
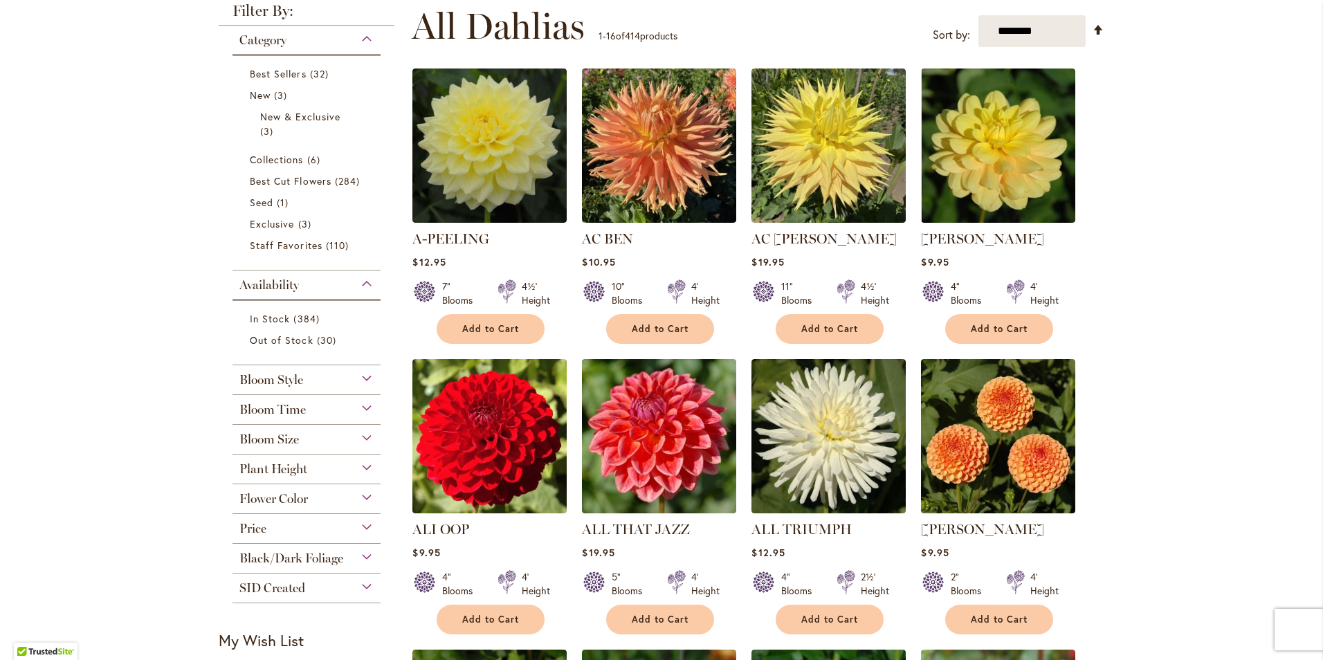
click at [298, 437] on div "Bloom Size" at bounding box center [306, 436] width 148 height 22
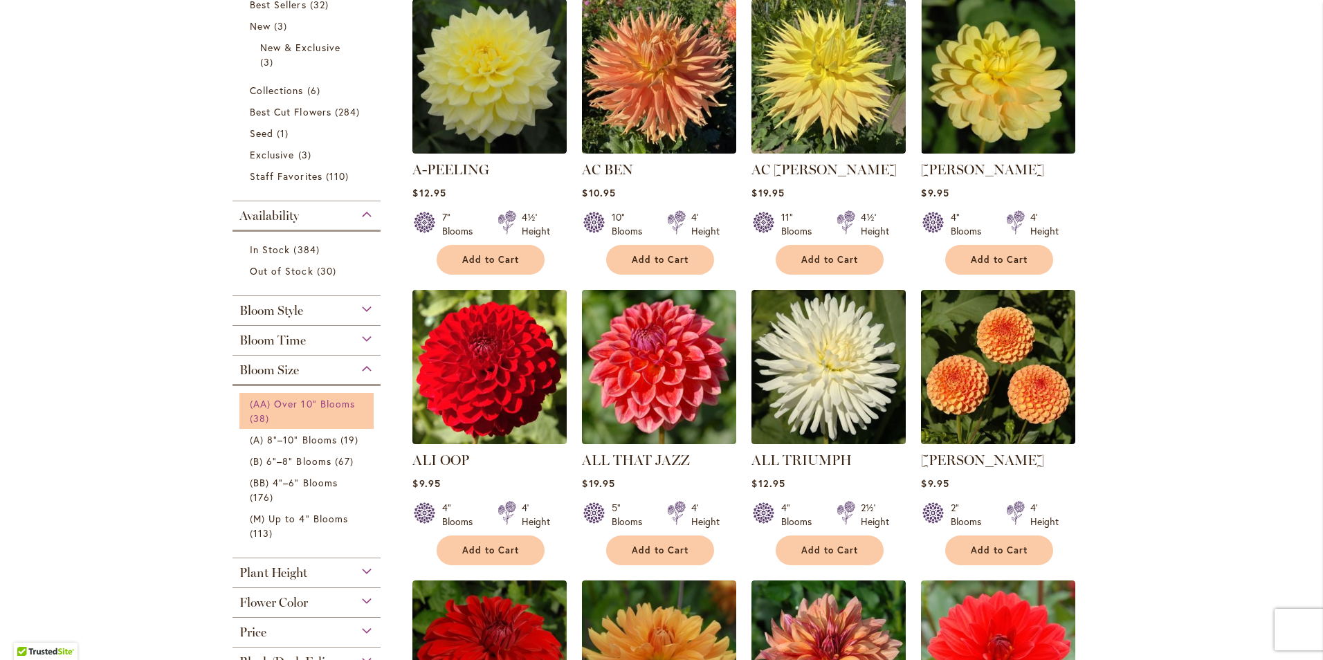
click at [307, 399] on span "(AA) Over 10" Blooms" at bounding box center [302, 403] width 105 height 13
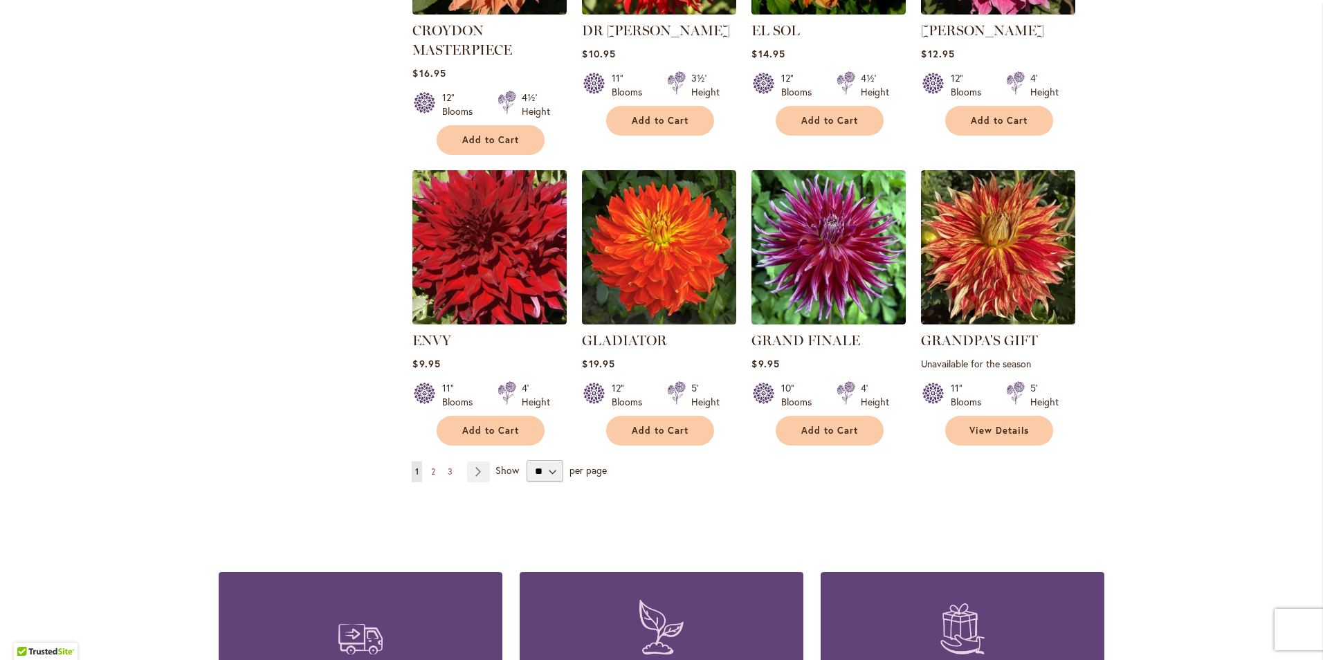
scroll to position [1038, 0]
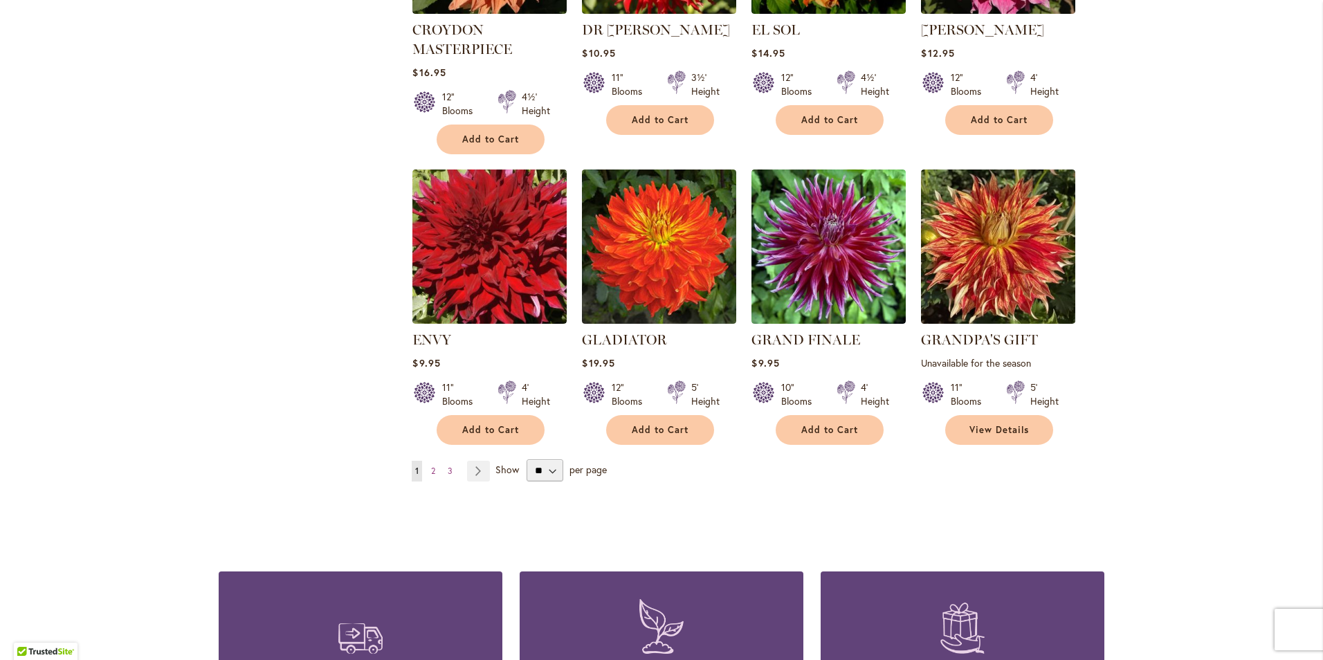
click at [592, 466] on span "per page" at bounding box center [587, 469] width 37 height 13
click at [579, 469] on span "per page" at bounding box center [587, 469] width 37 height 13
click at [468, 468] on link "Page Next" at bounding box center [478, 471] width 23 height 21
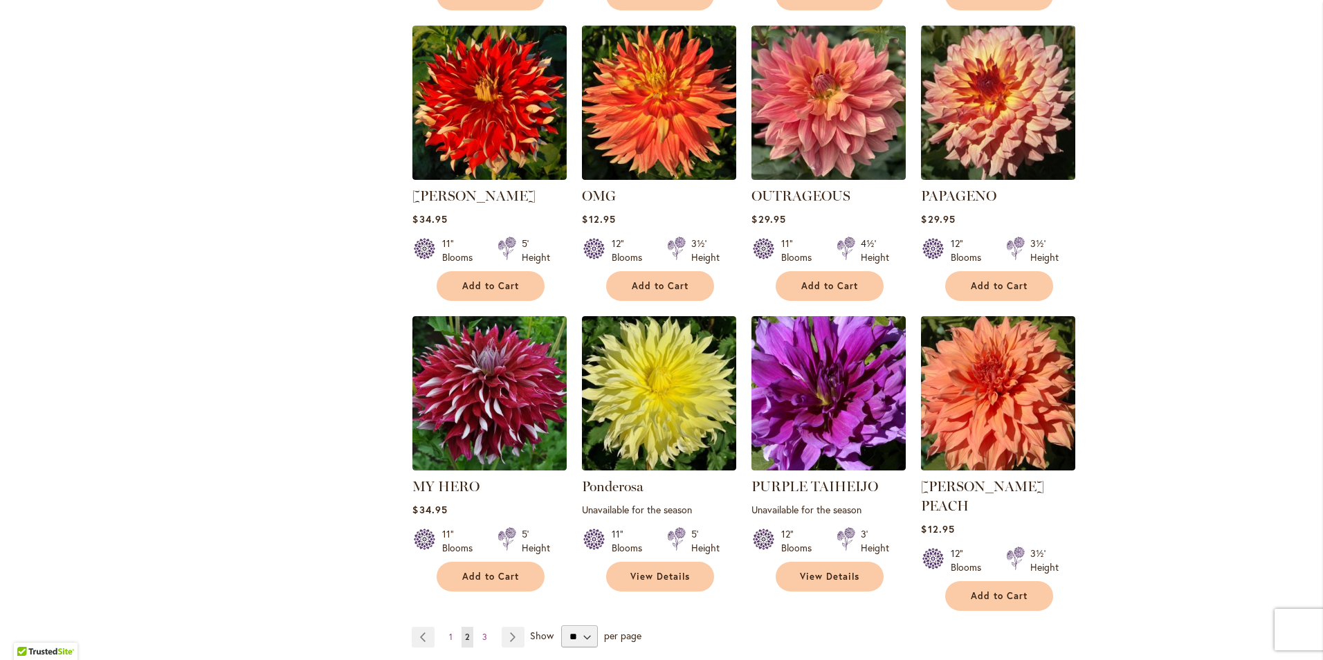
scroll to position [969, 0]
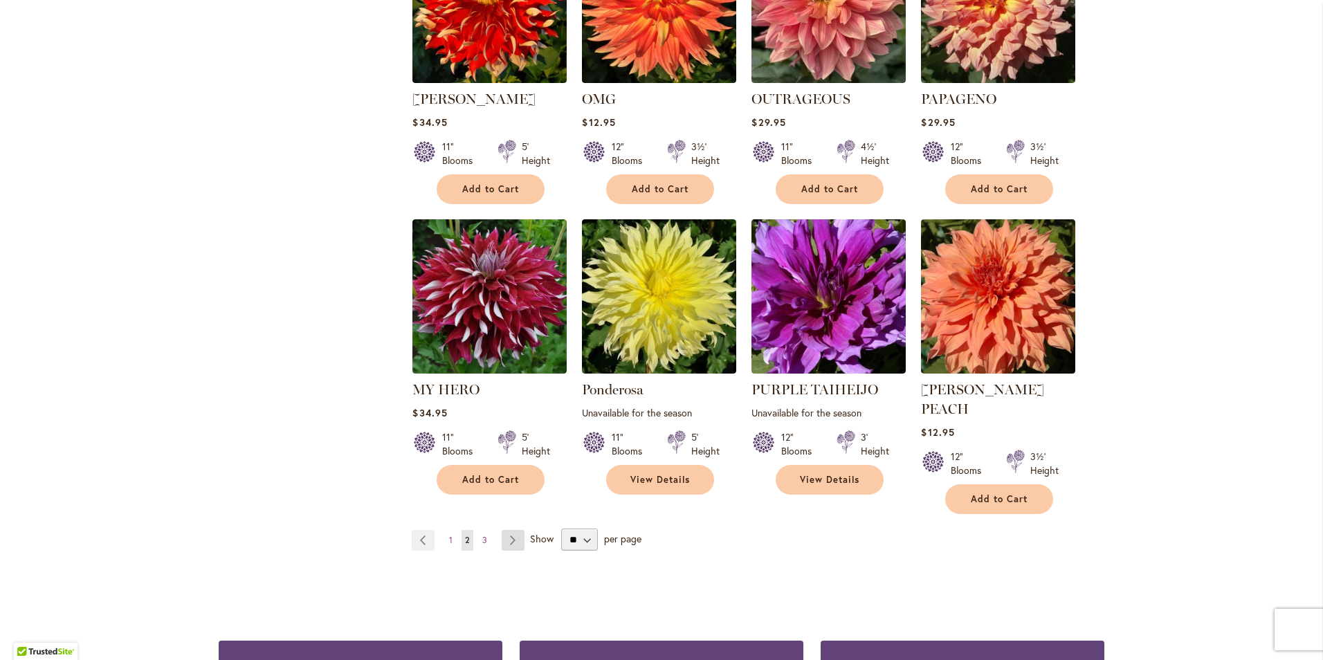
click at [504, 530] on link "Page Next" at bounding box center [513, 540] width 23 height 21
